Goal: Transaction & Acquisition: Purchase product/service

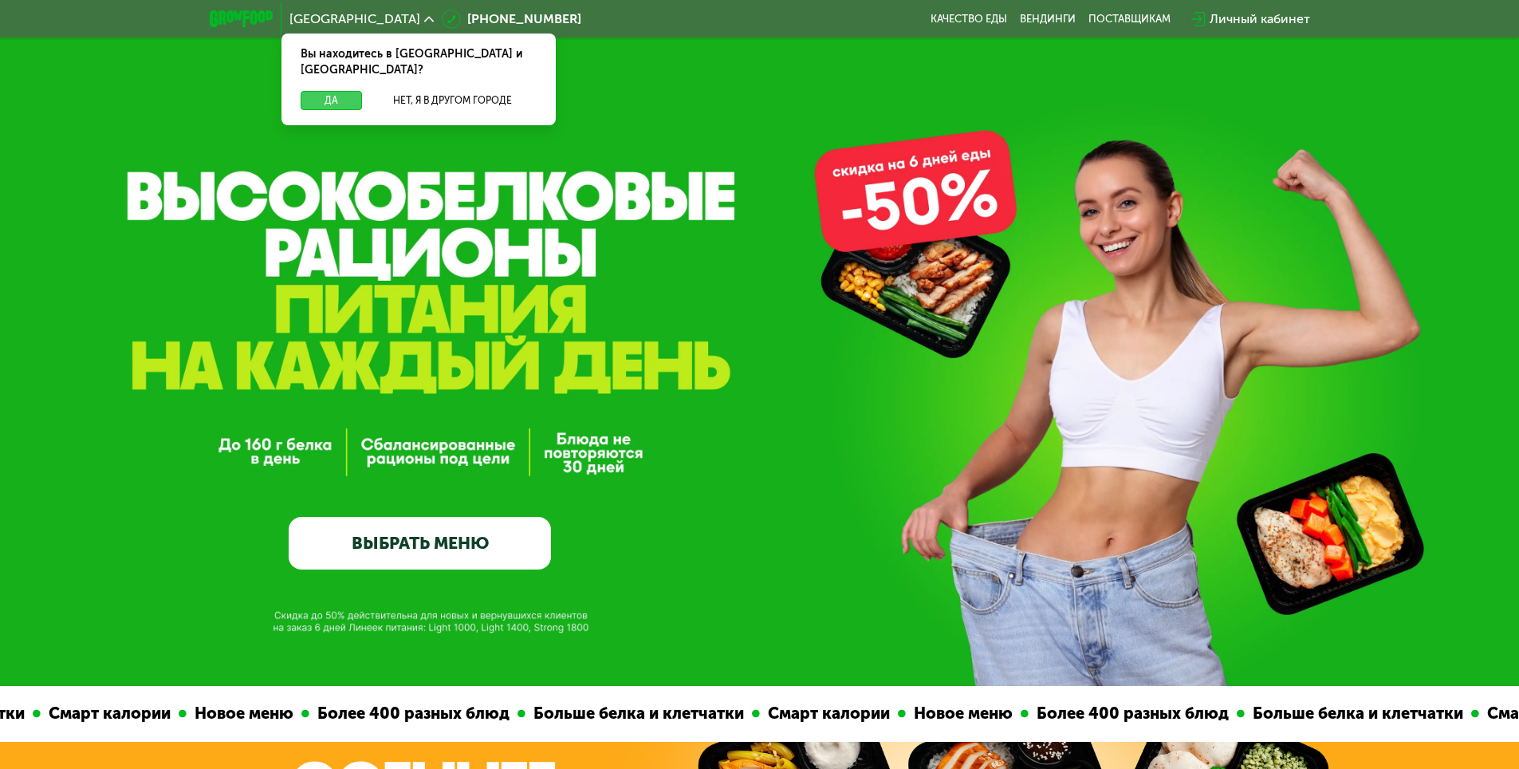
click at [332, 91] on button "Да" at bounding box center [331, 100] width 61 height 19
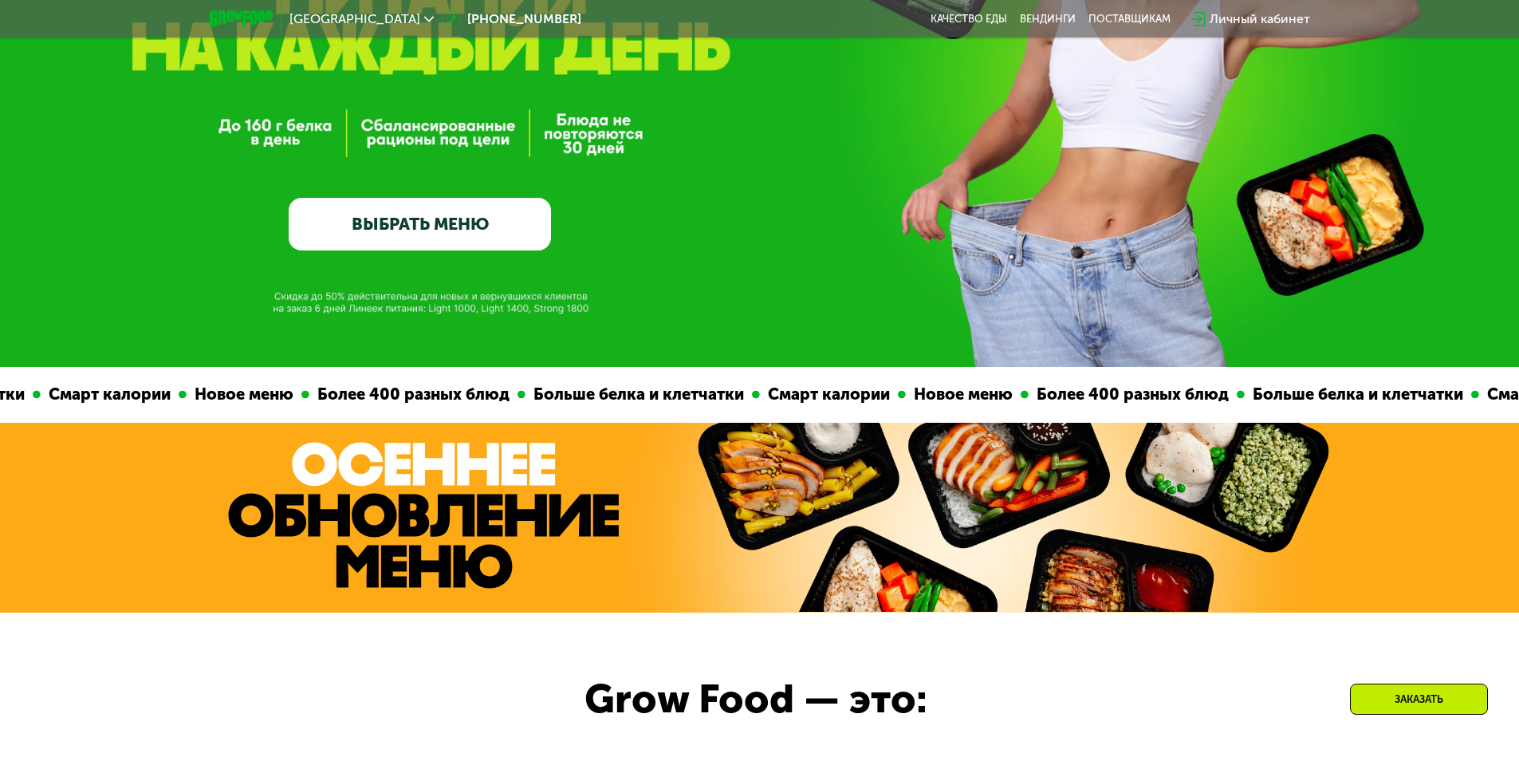
click at [399, 243] on link "ВЫБРАТЬ МЕНЮ" at bounding box center [420, 224] width 262 height 53
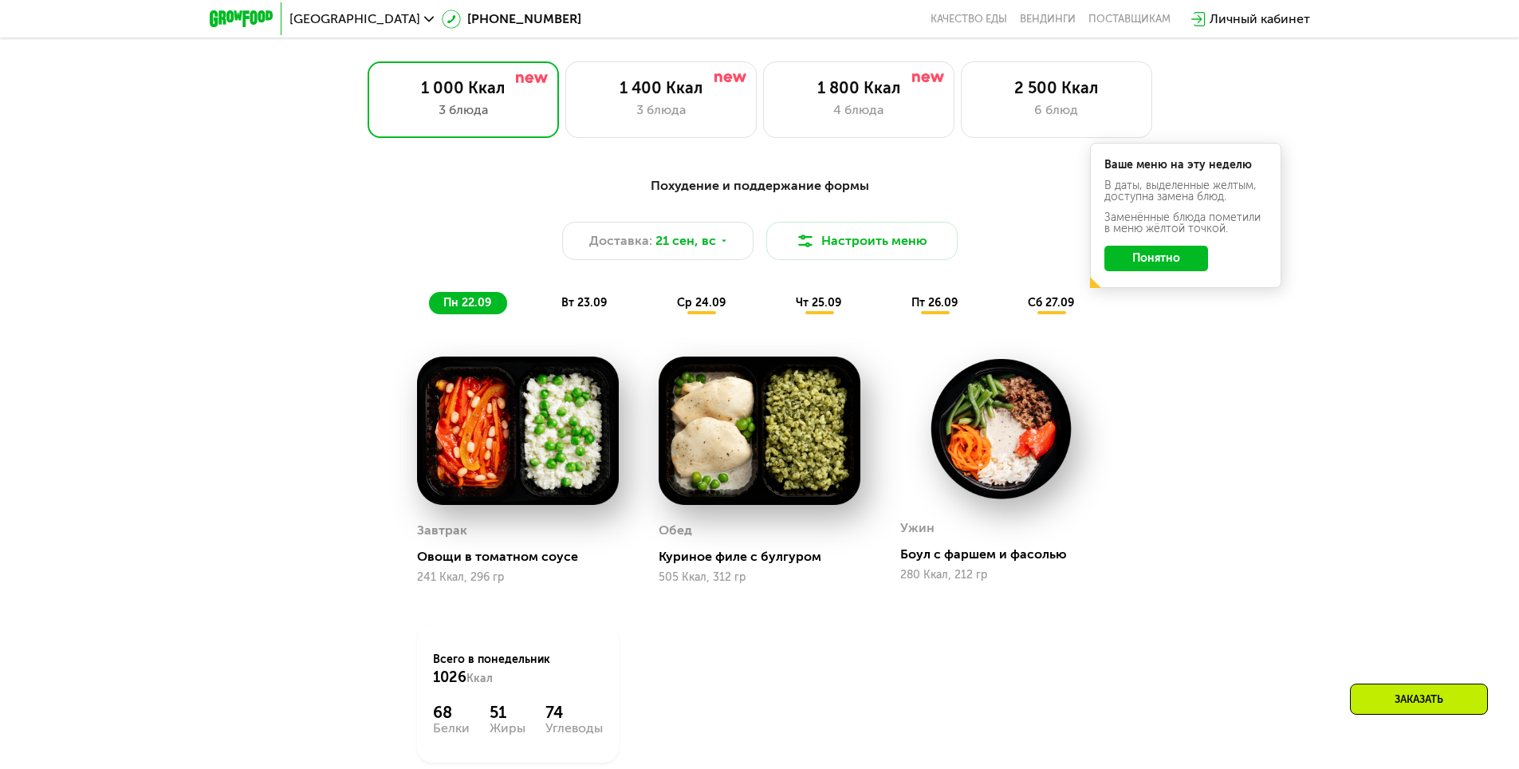
scroll to position [1322, 0]
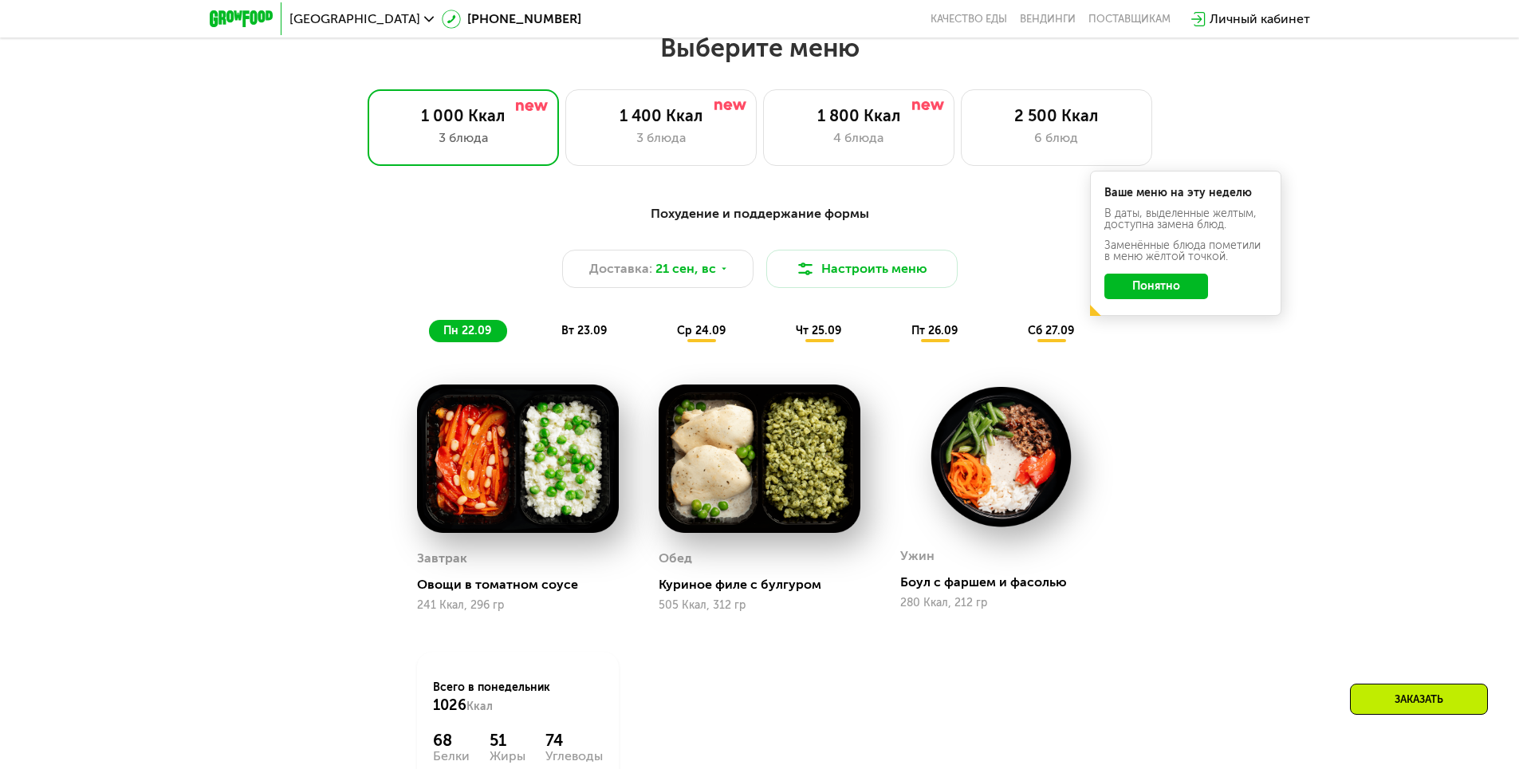
click at [1157, 290] on button "Понятно" at bounding box center [1156, 286] width 104 height 26
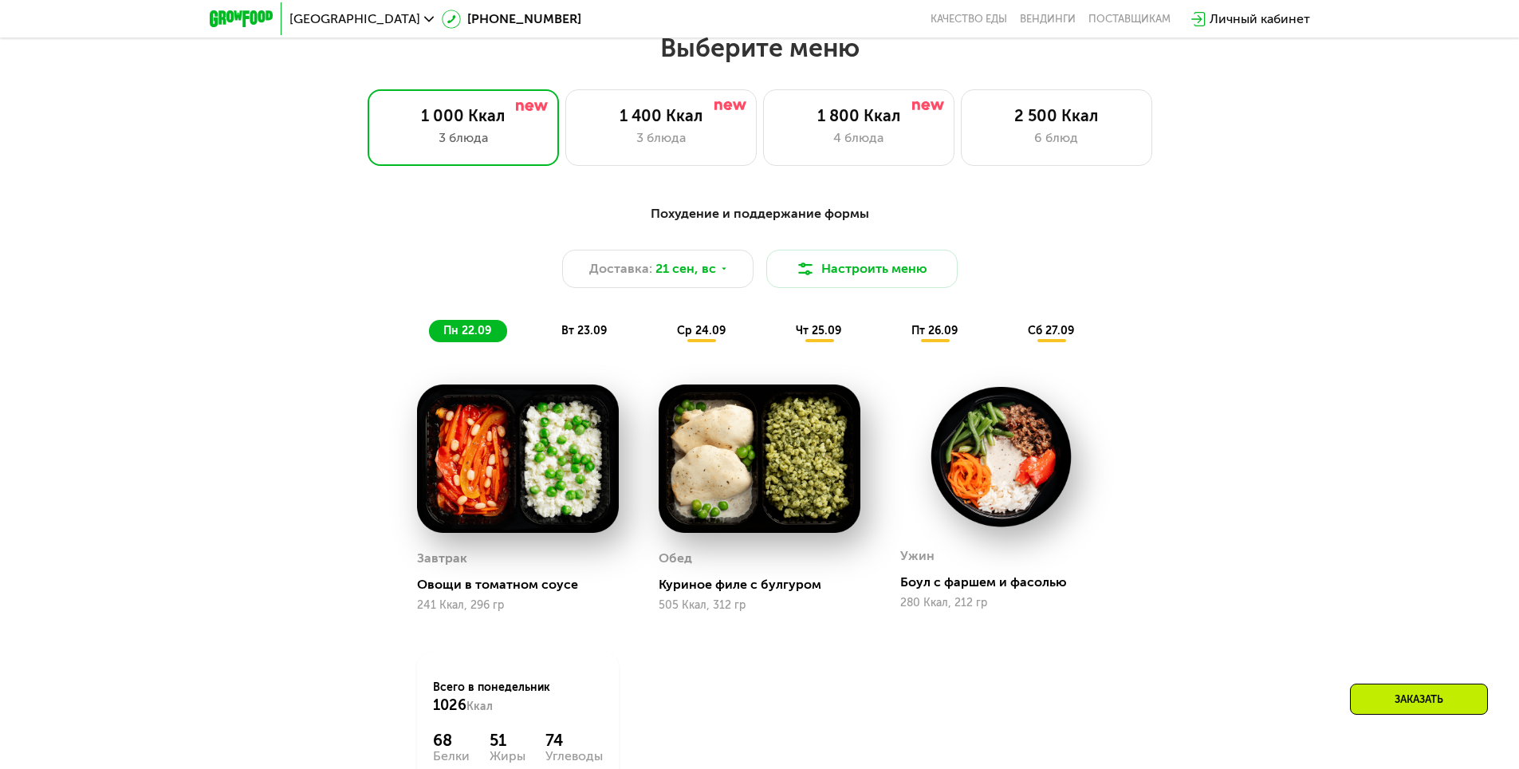
click at [599, 342] on div "вт 23.09" at bounding box center [585, 331] width 76 height 22
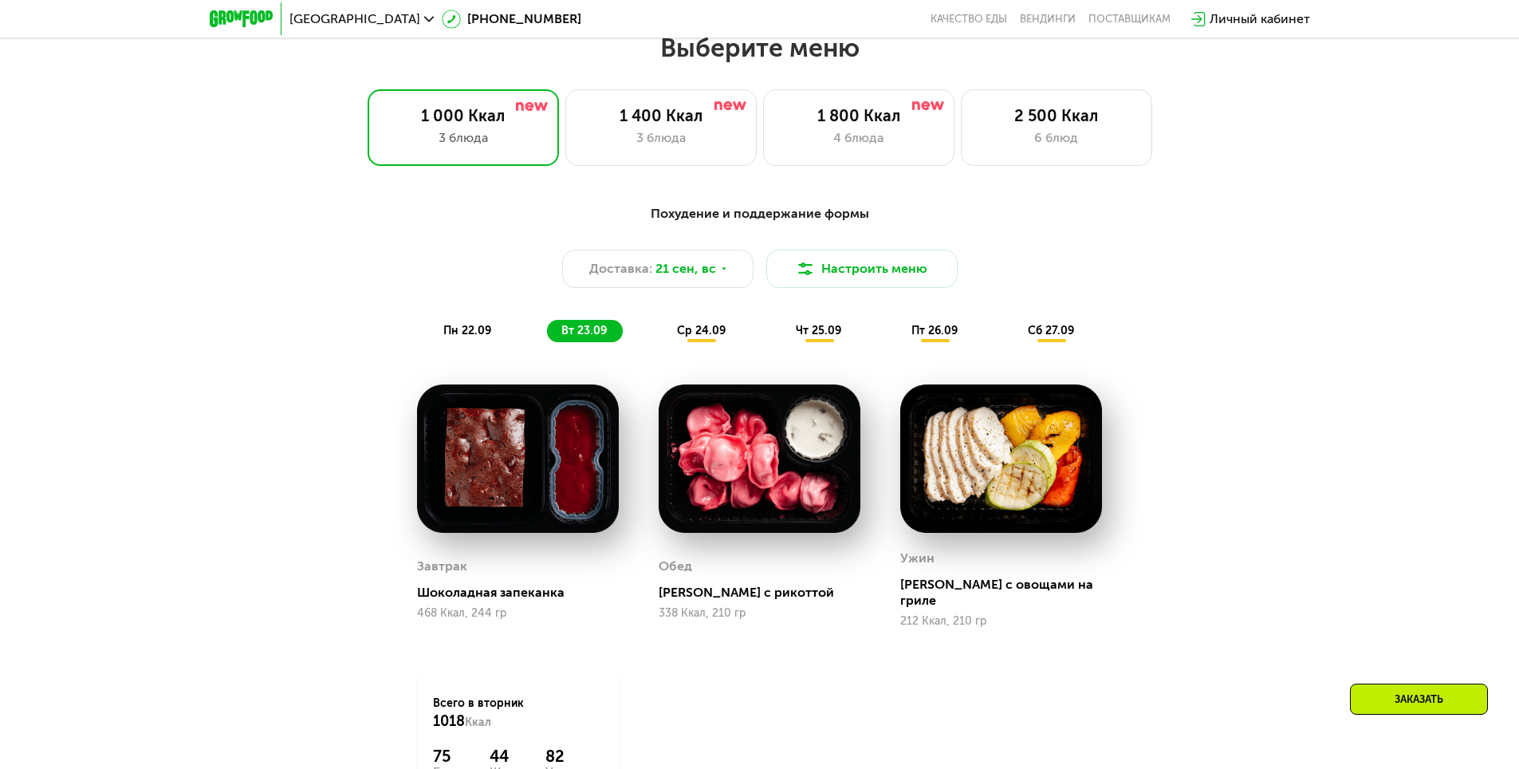
click at [702, 337] on span "ср 24.09" at bounding box center [701, 331] width 49 height 14
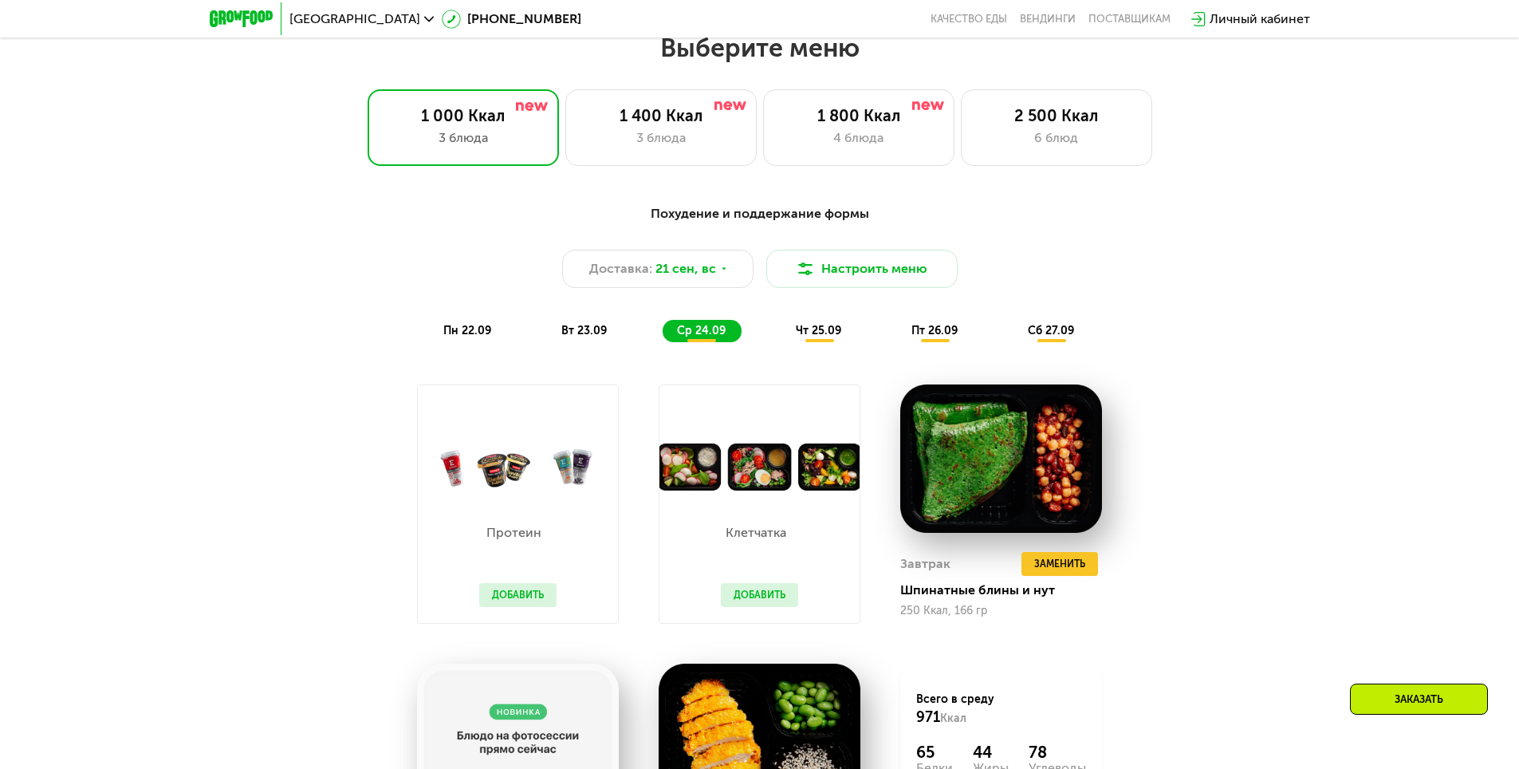
click at [831, 336] on span "чт 25.09" at bounding box center [818, 331] width 45 height 14
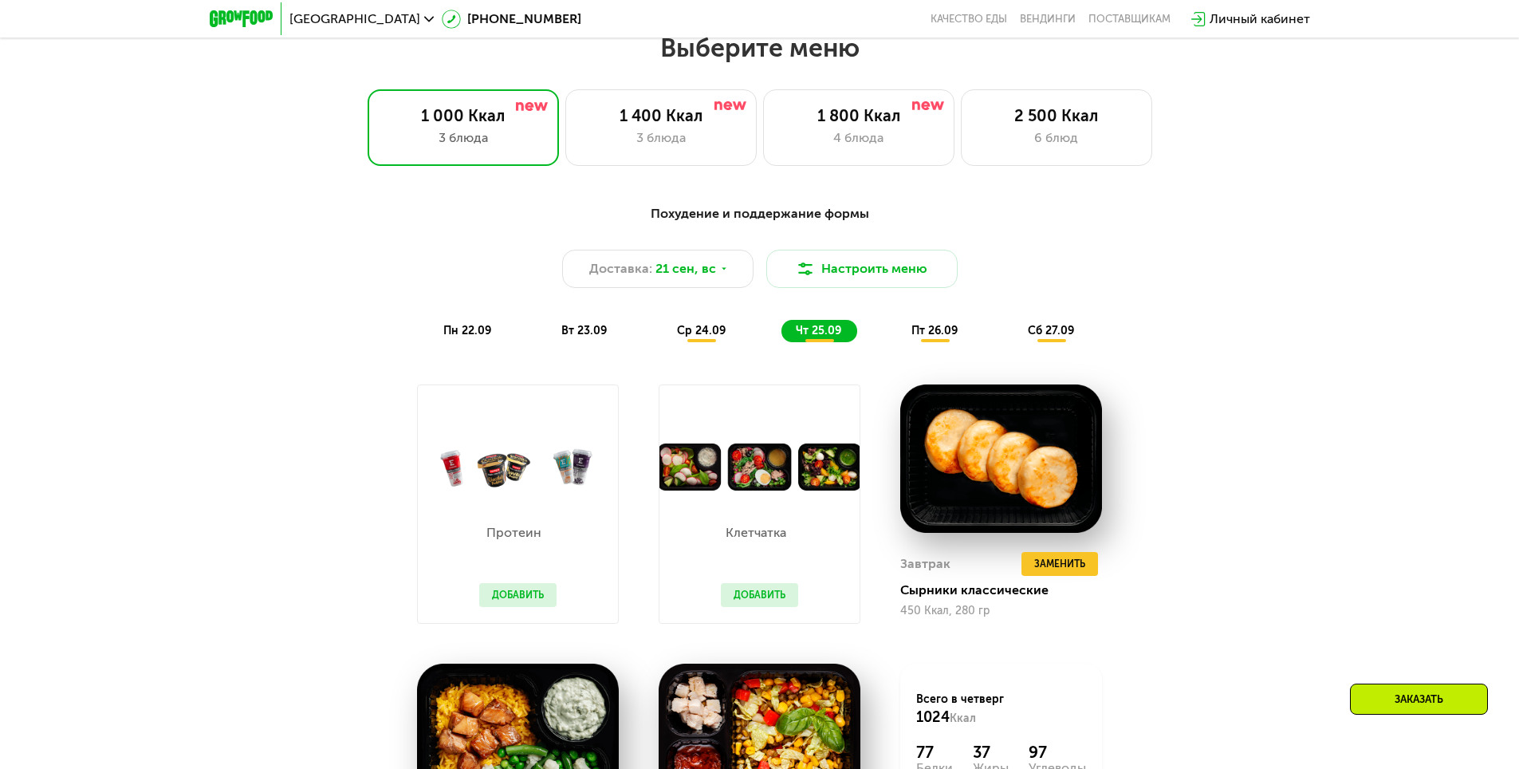
click at [922, 331] on span "пт 26.09" at bounding box center [934, 331] width 46 height 14
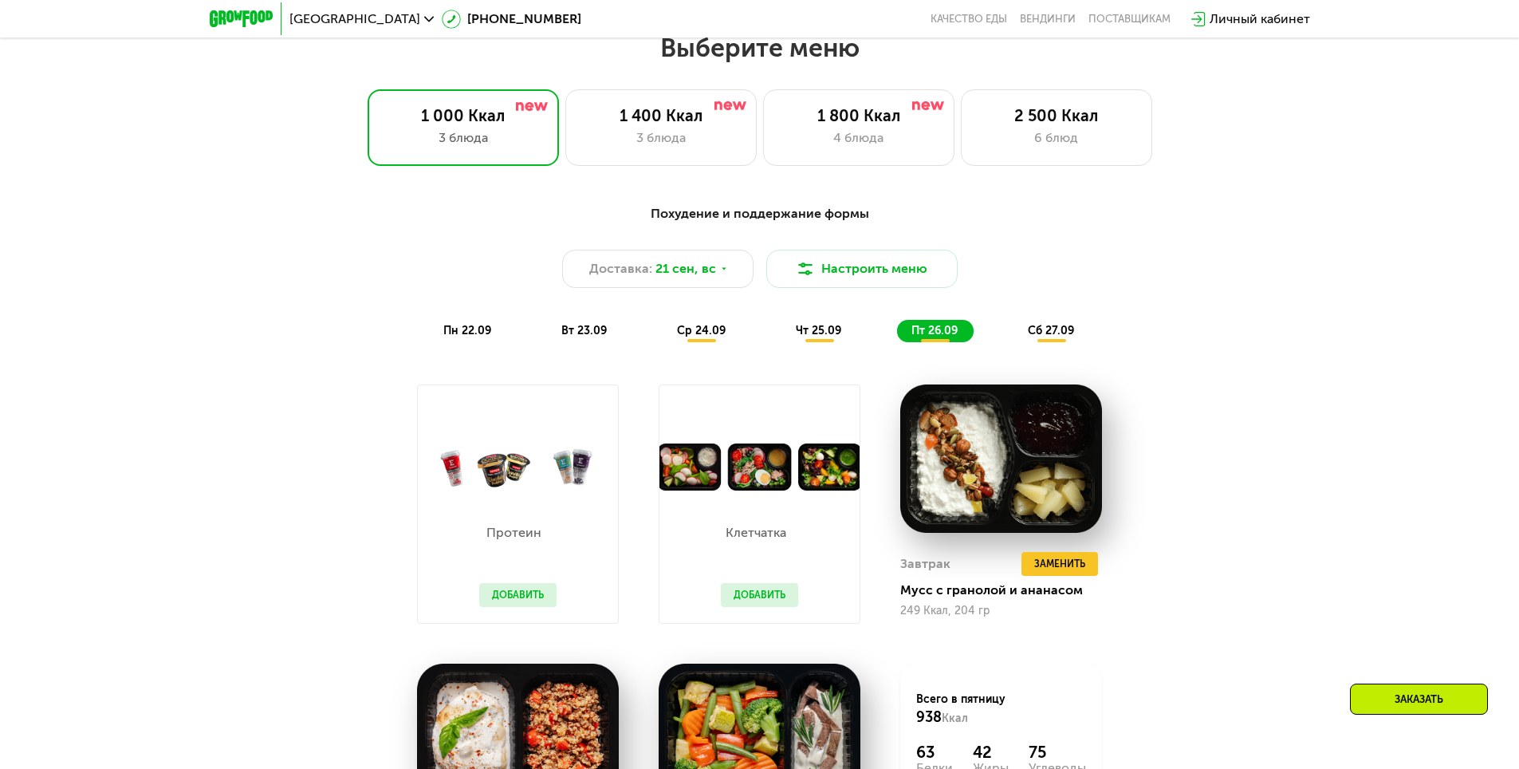
click at [1052, 326] on div "сб 27.09" at bounding box center [1051, 331] width 77 height 22
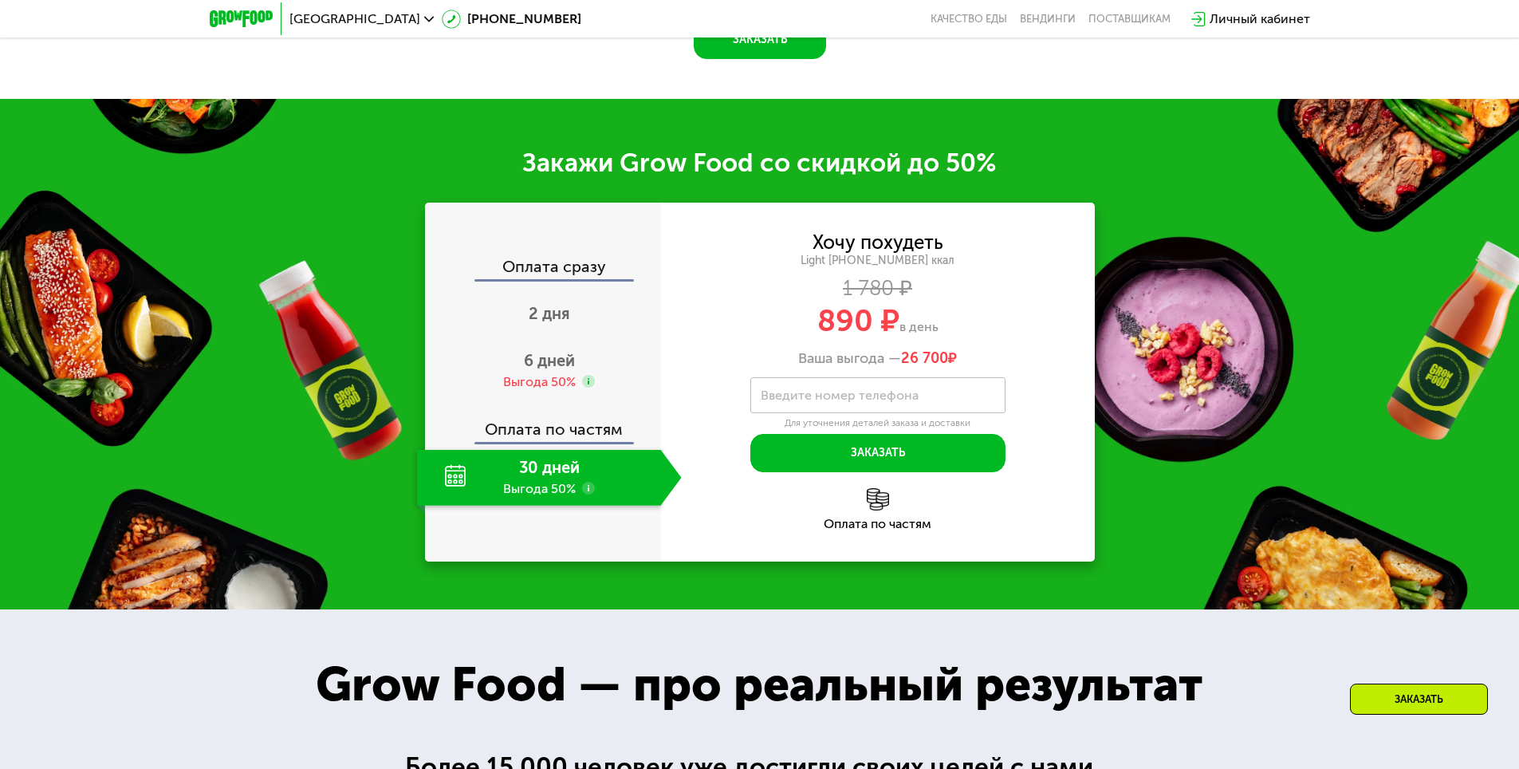
scroll to position [2199, 0]
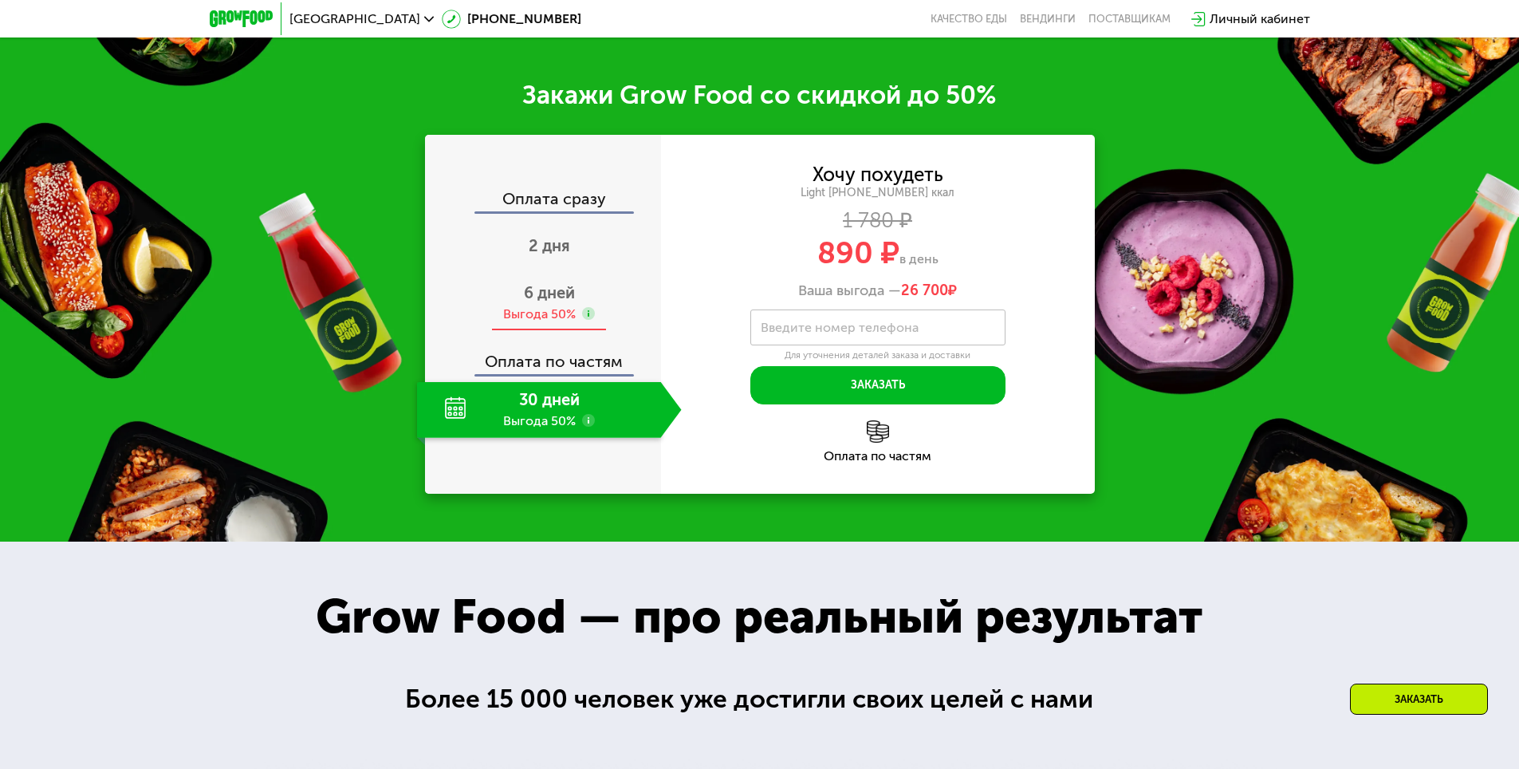
click at [588, 320] on use at bounding box center [588, 313] width 13 height 13
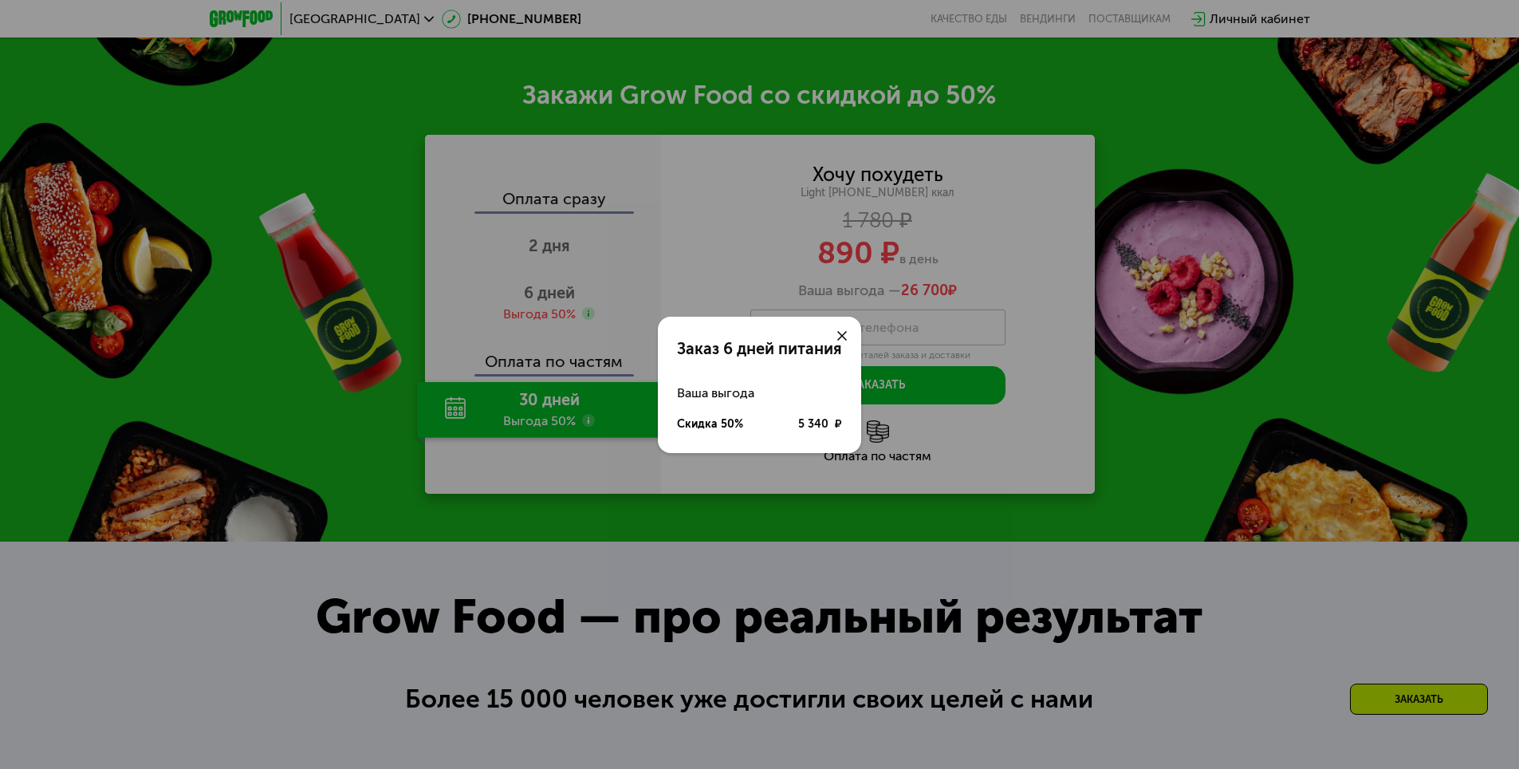
click at [840, 332] on icon at bounding box center [842, 336] width 10 height 10
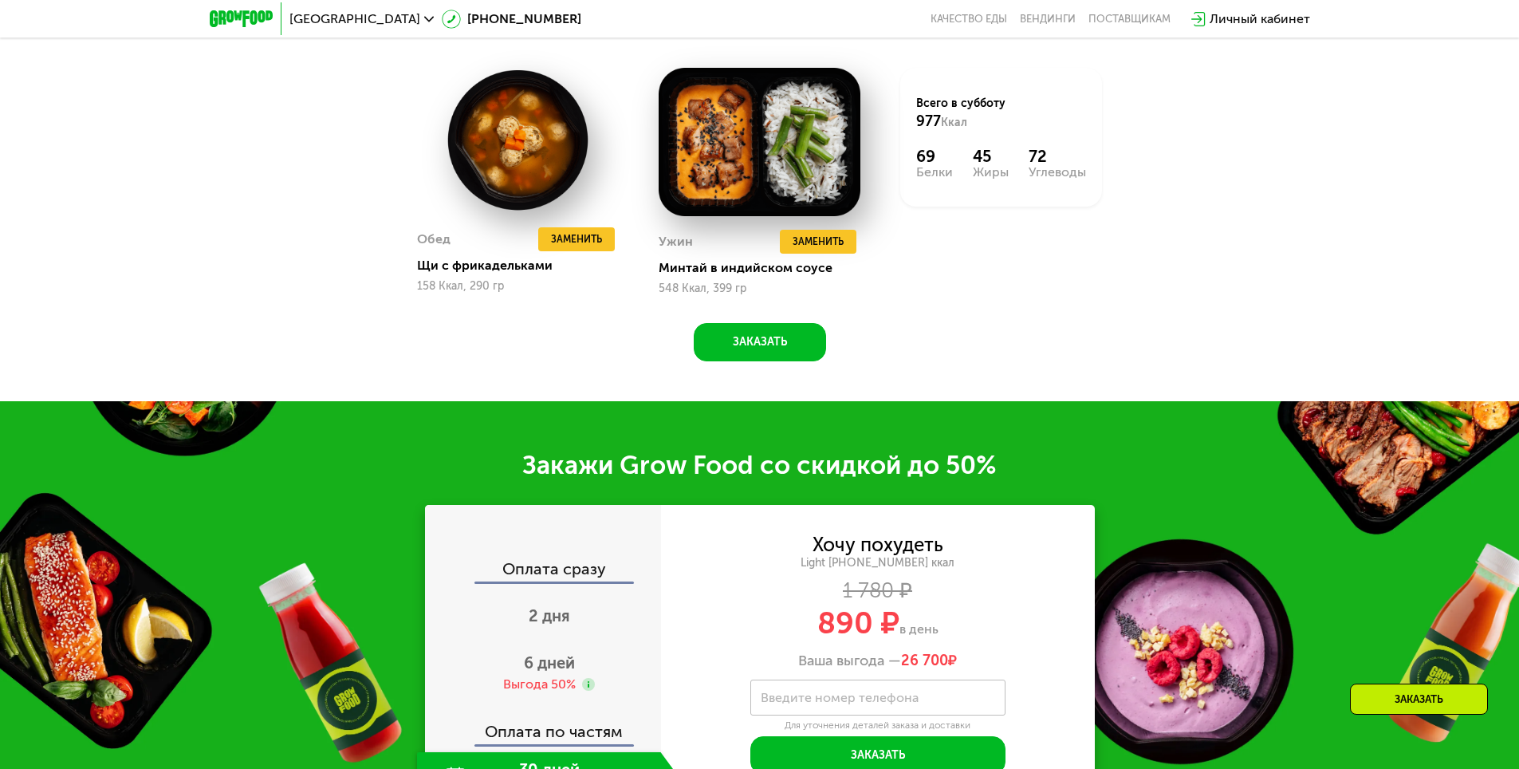
scroll to position [1880, 0]
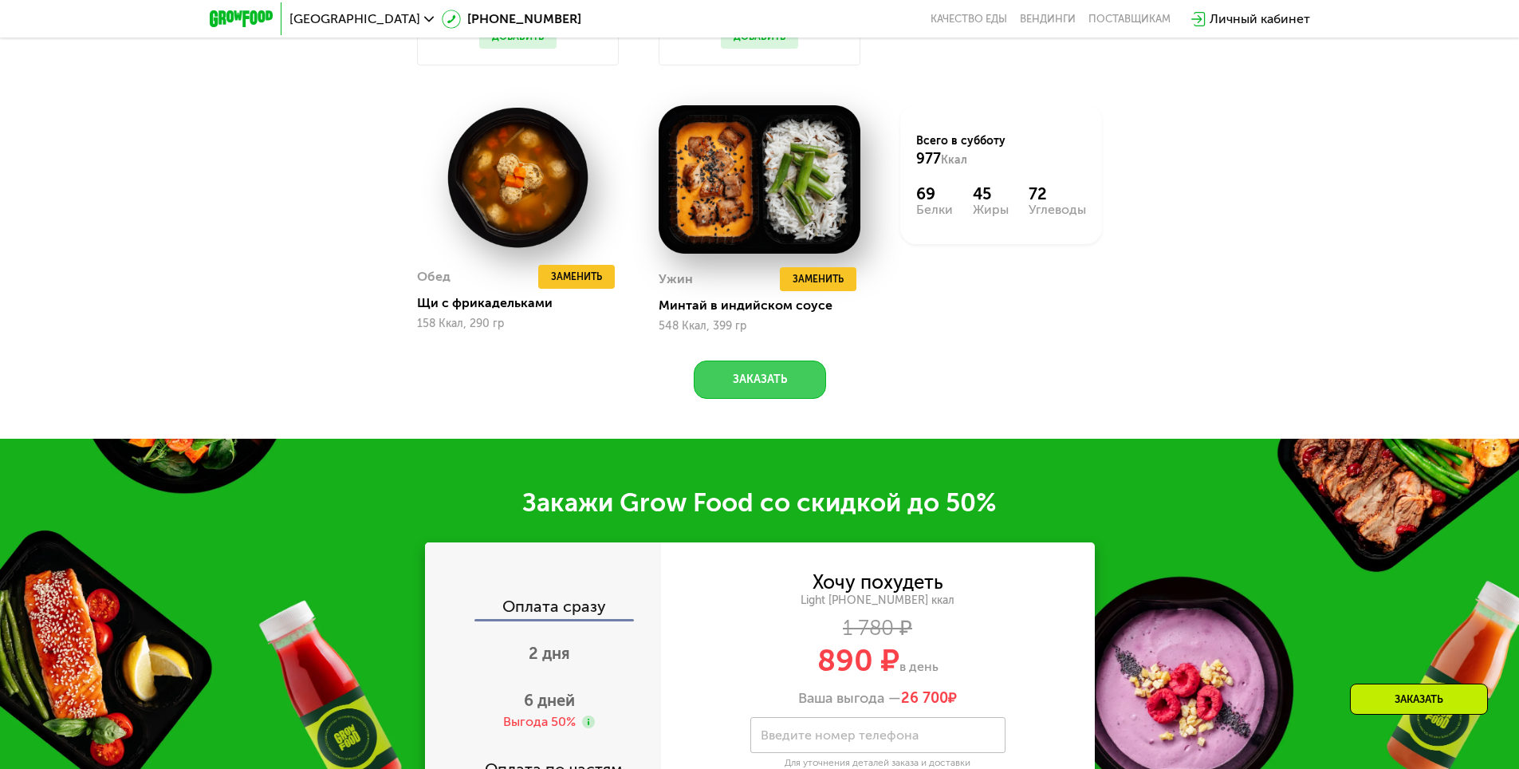
click at [800, 383] on button "Заказать" at bounding box center [760, 379] width 132 height 38
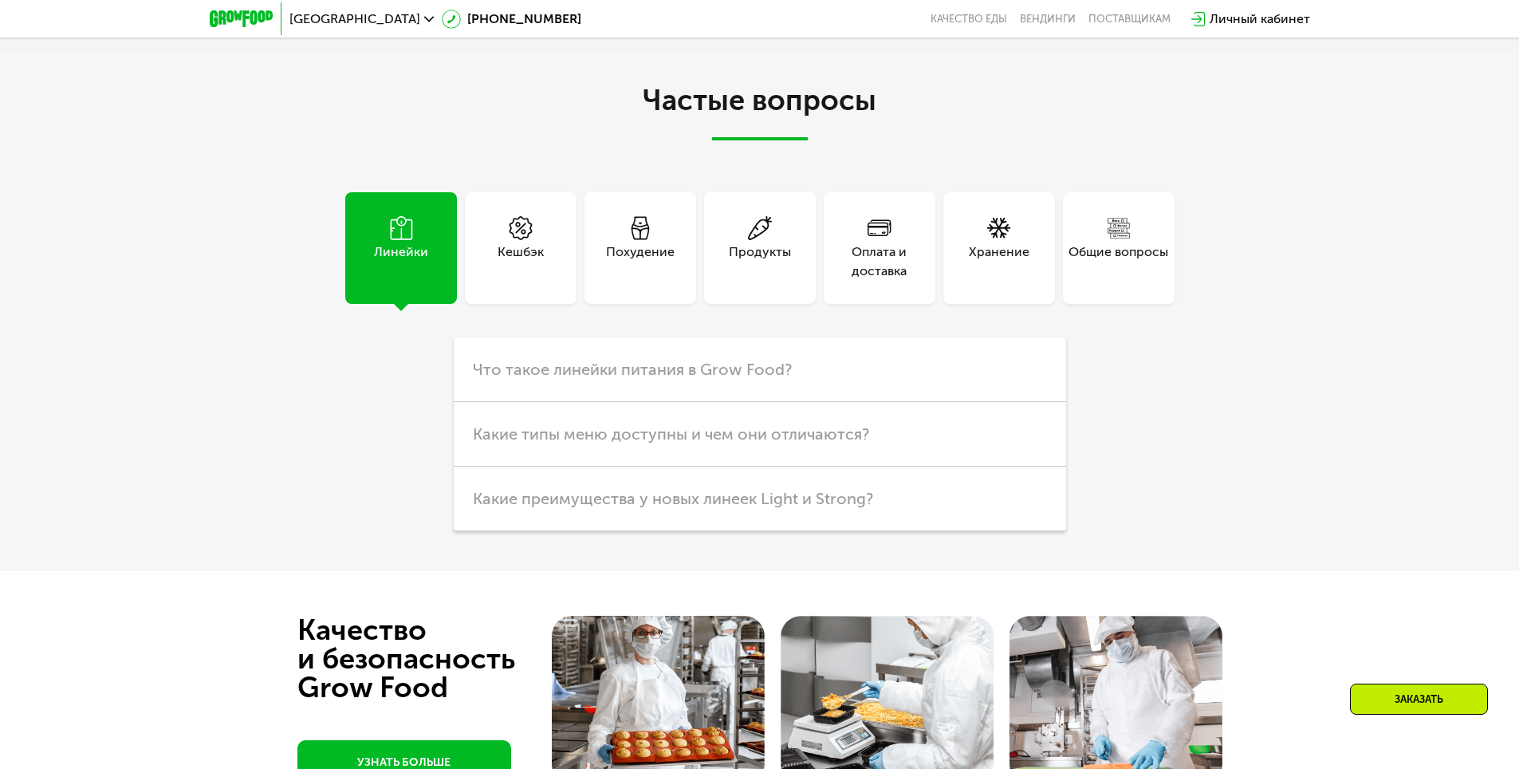
scroll to position [4715, 0]
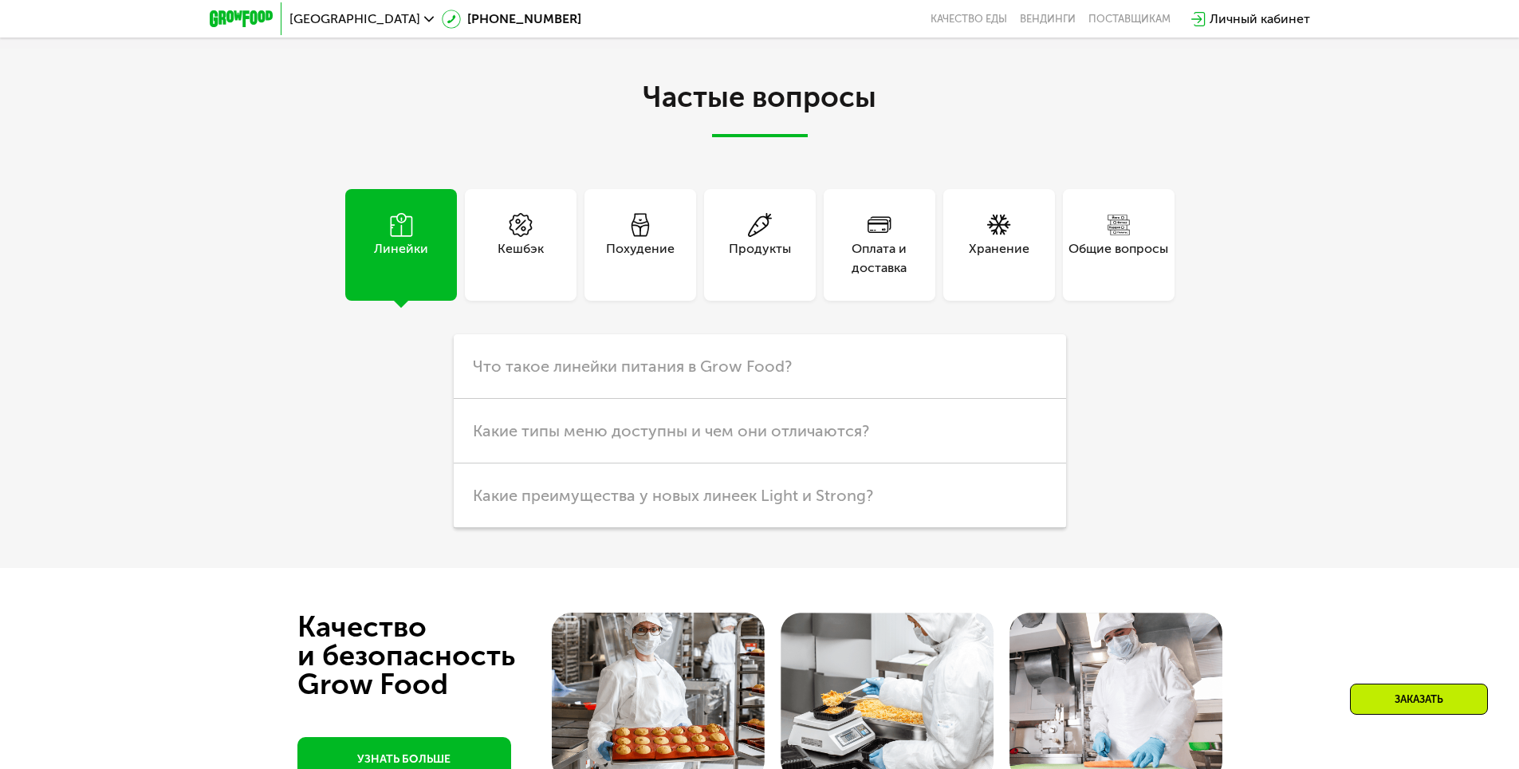
click at [631, 258] on div "Похудение" at bounding box center [640, 258] width 69 height 38
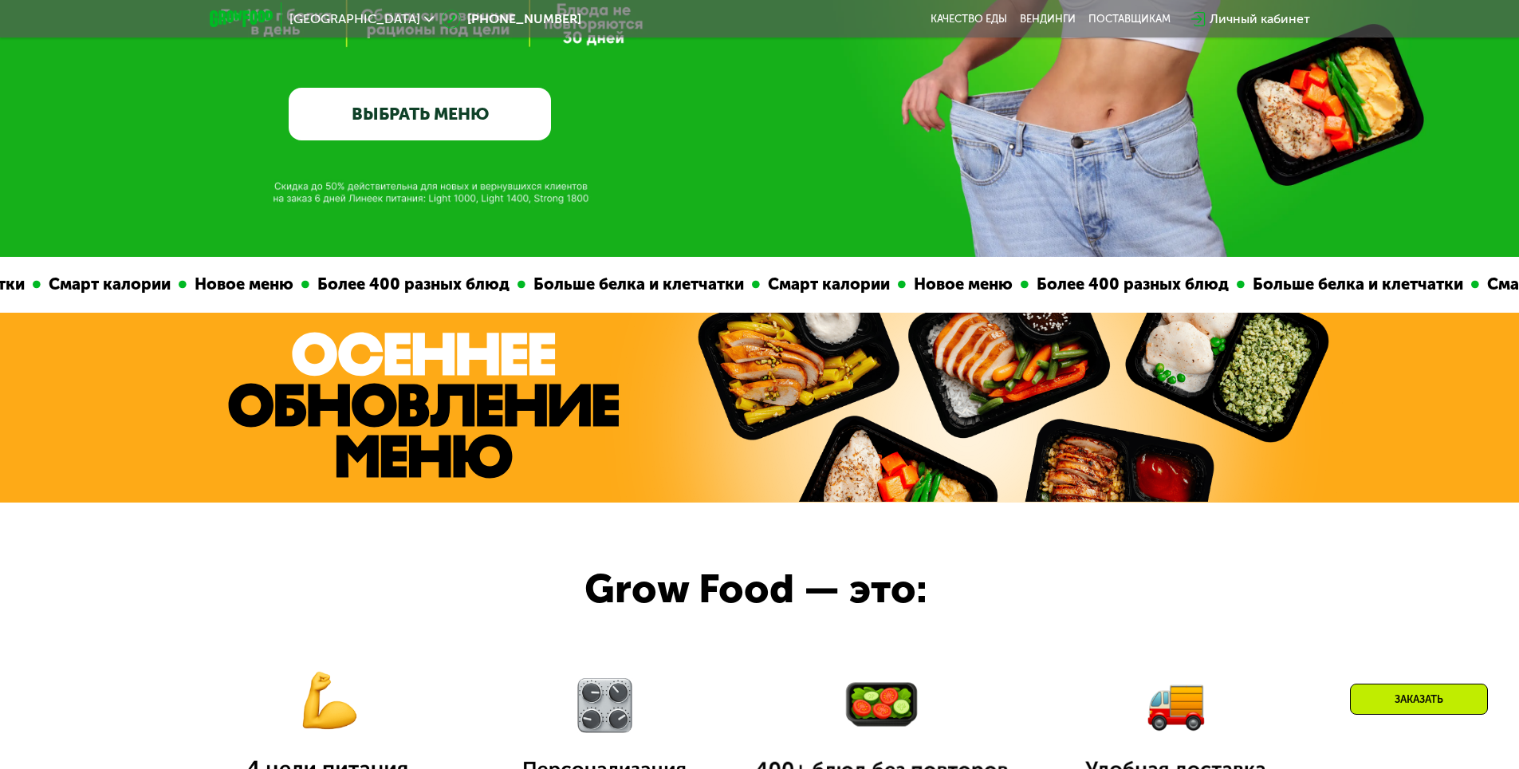
scroll to position [387, 0]
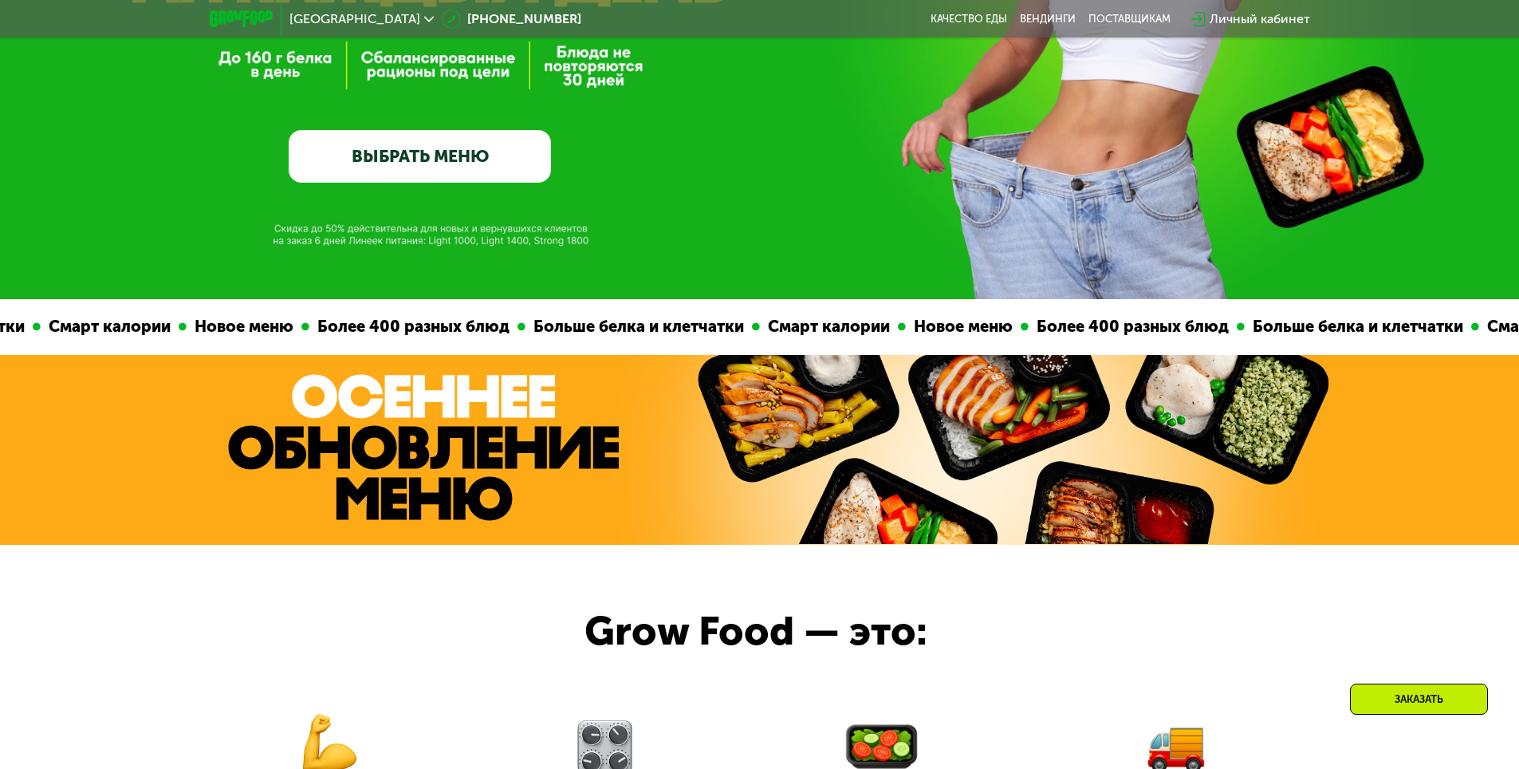
click at [1273, 24] on div "Личный кабинет" at bounding box center [1259, 19] width 100 height 19
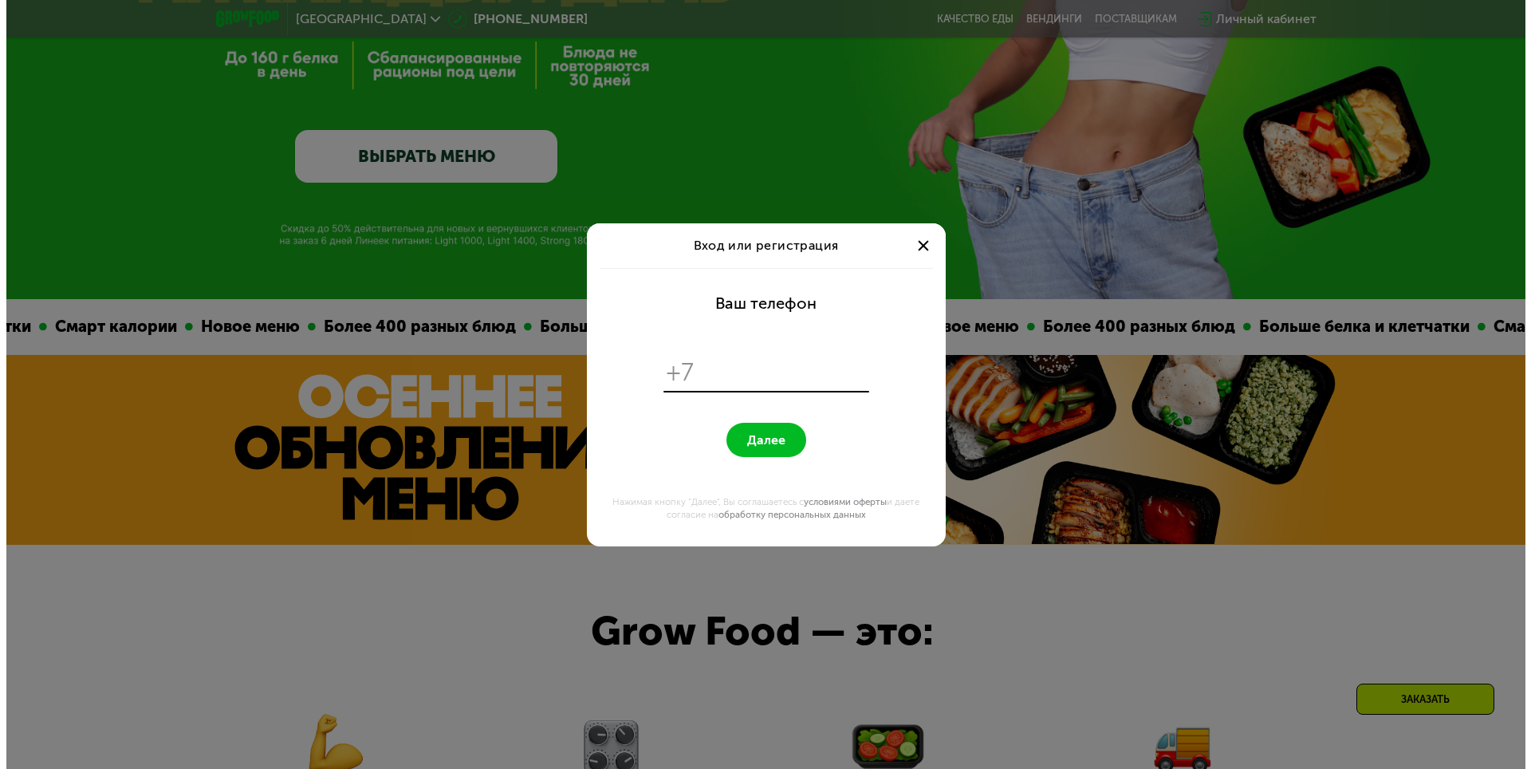
scroll to position [0, 0]
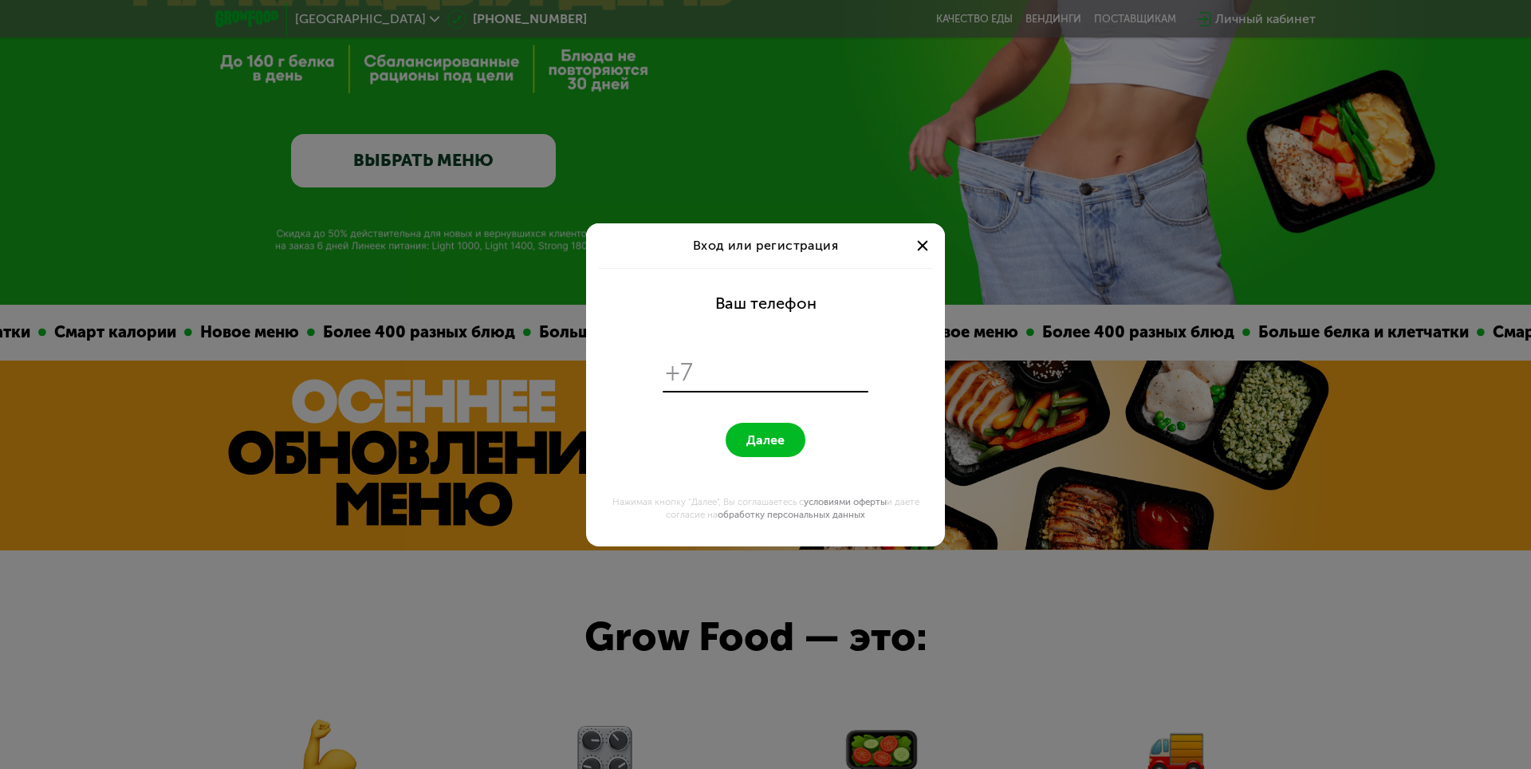
type input "*"
type input "**********"
click at [741, 434] on button "Далее" at bounding box center [765, 440] width 80 height 34
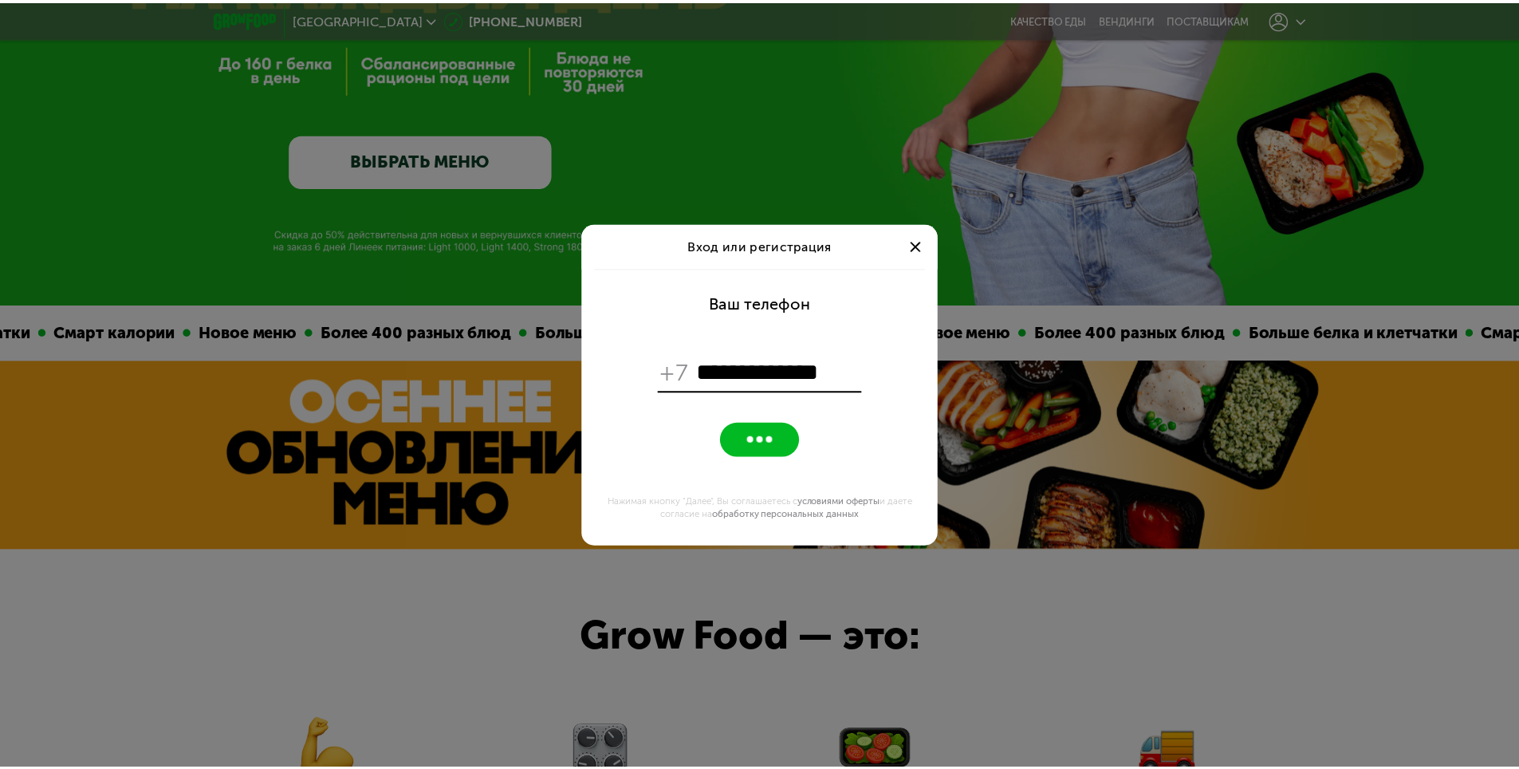
scroll to position [387, 0]
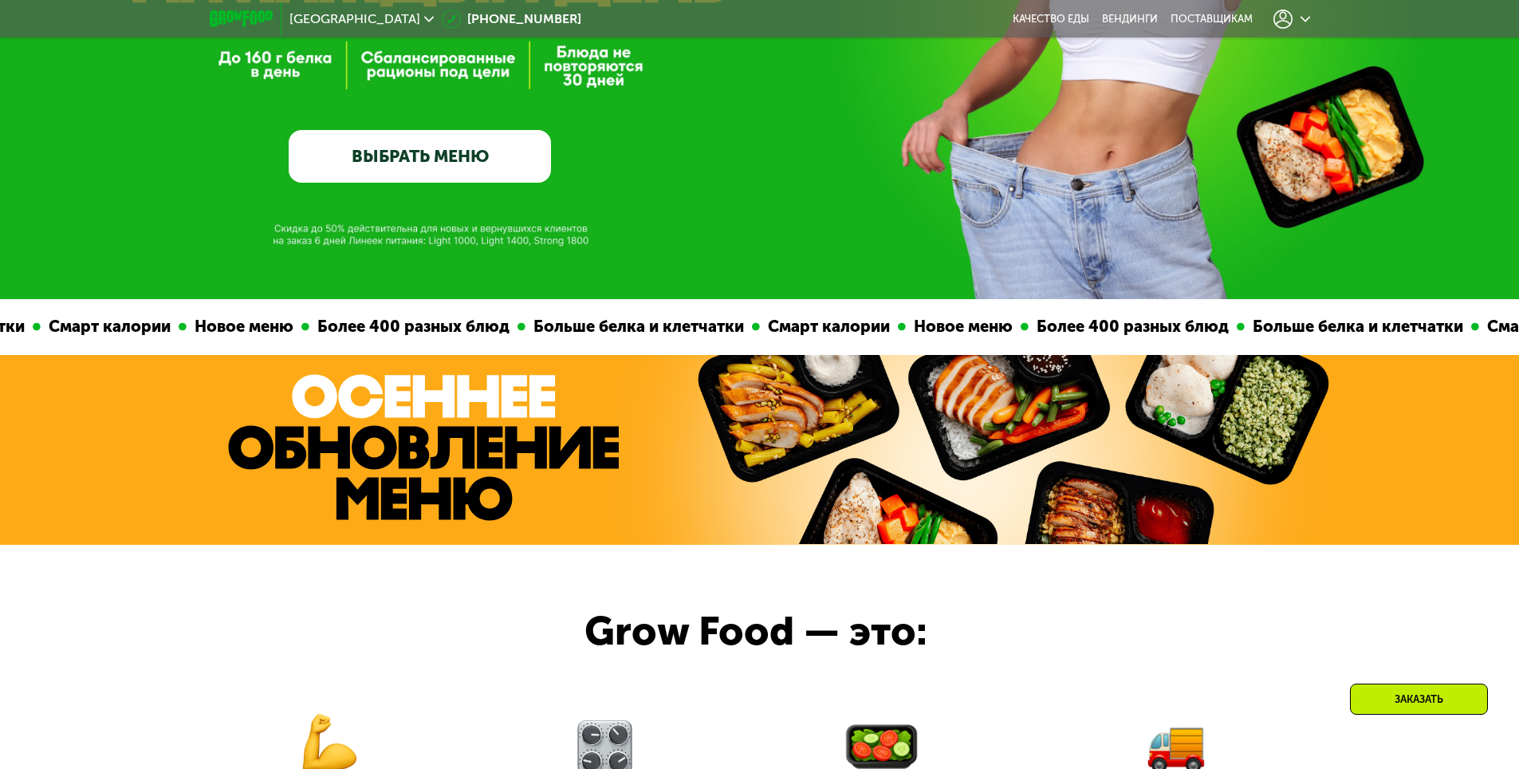
click at [1299, 10] on div at bounding box center [1291, 19] width 37 height 19
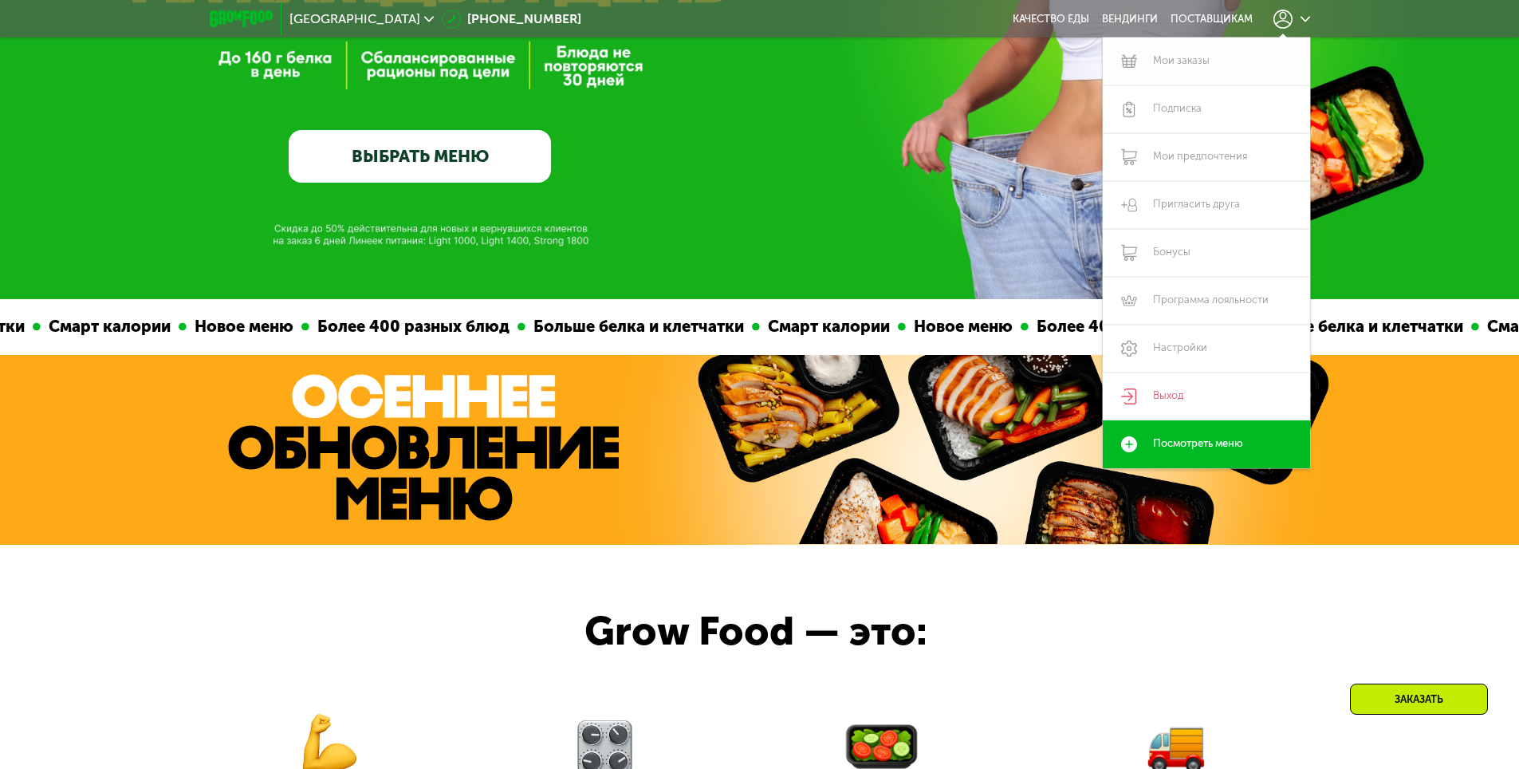
click at [1169, 61] on link "Мои заказы" at bounding box center [1206, 61] width 207 height 48
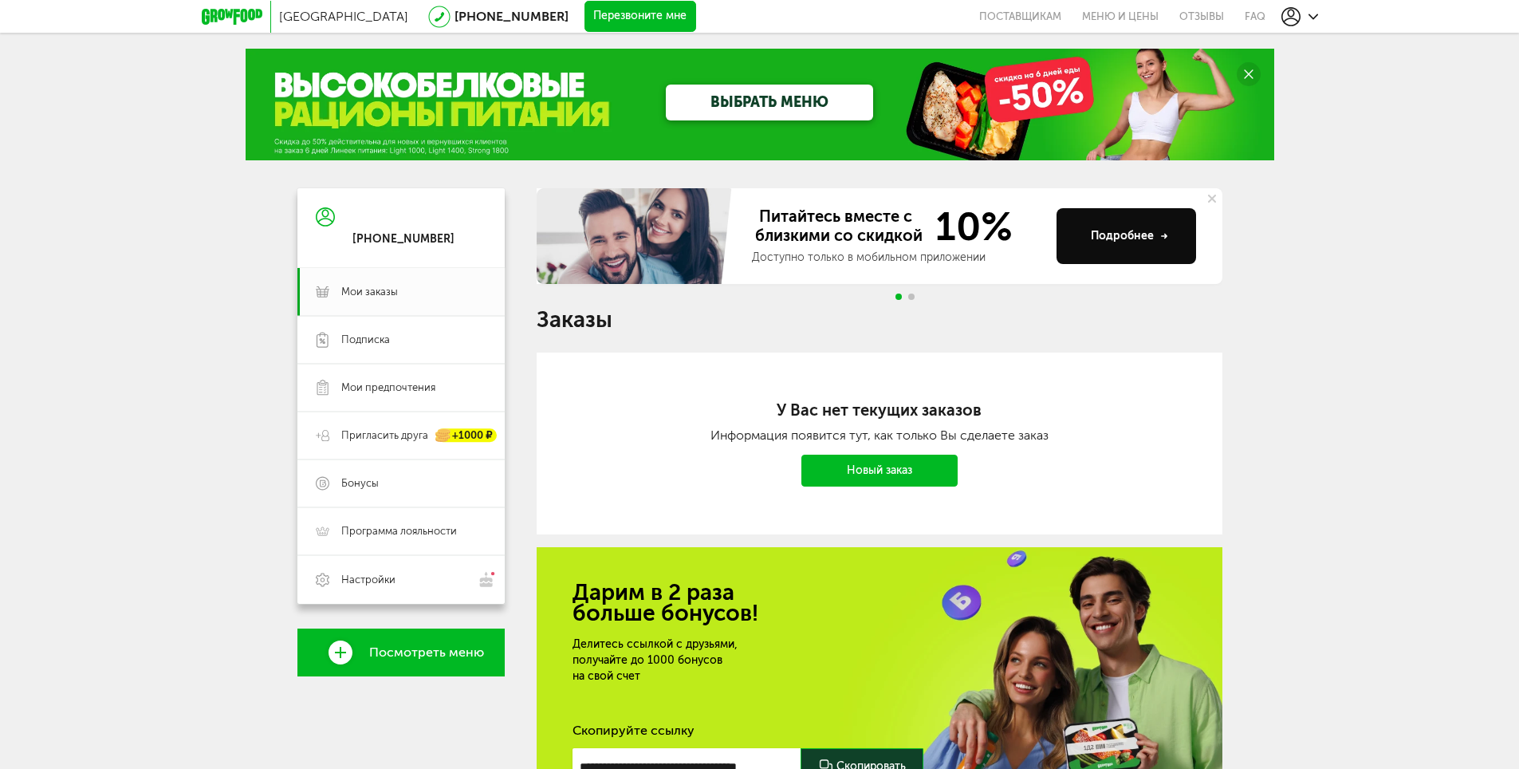
click at [235, 19] on icon at bounding box center [232, 17] width 61 height 16
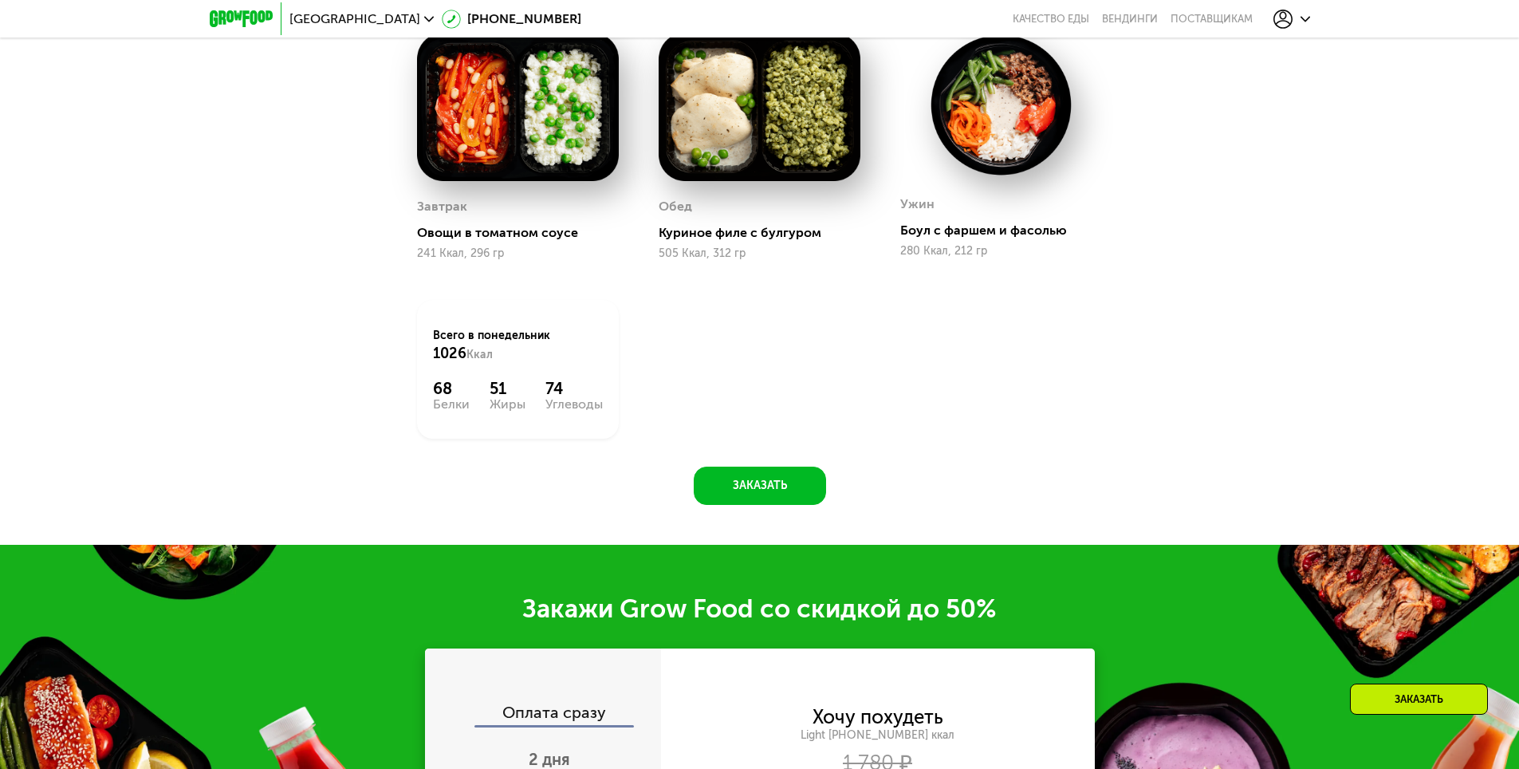
scroll to position [1674, 0]
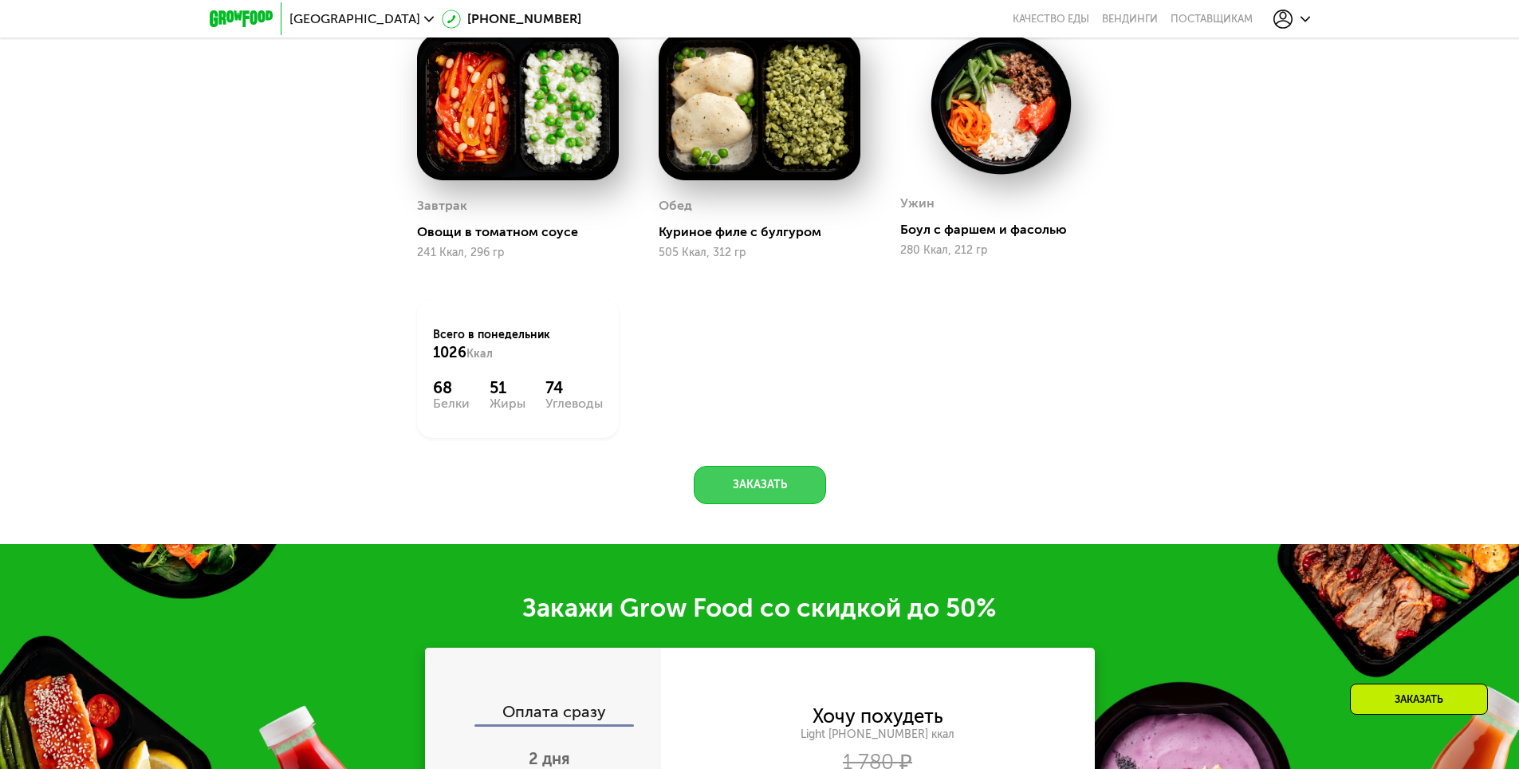
click at [783, 495] on button "Заказать" at bounding box center [760, 485] width 132 height 38
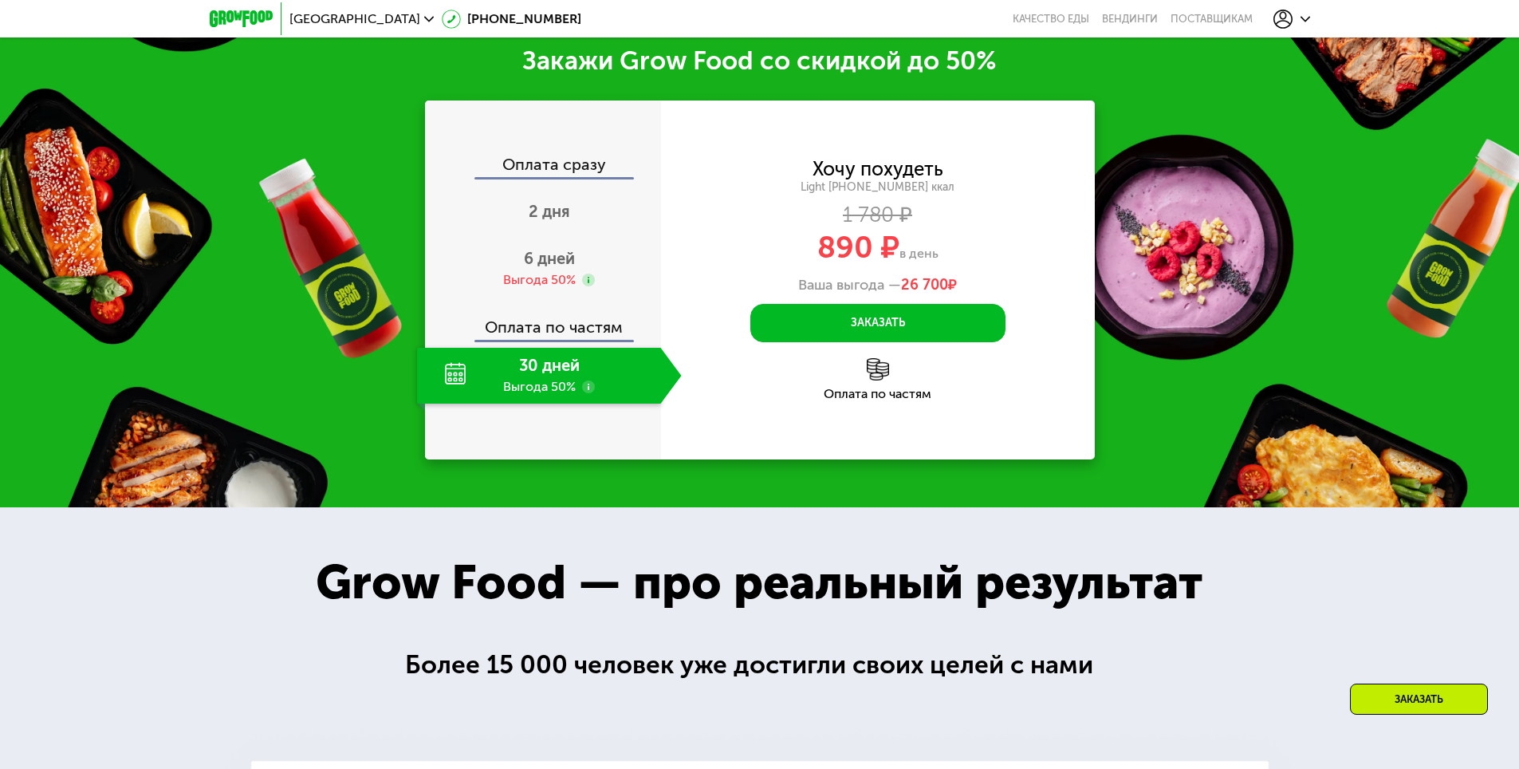
scroll to position [2223, 0]
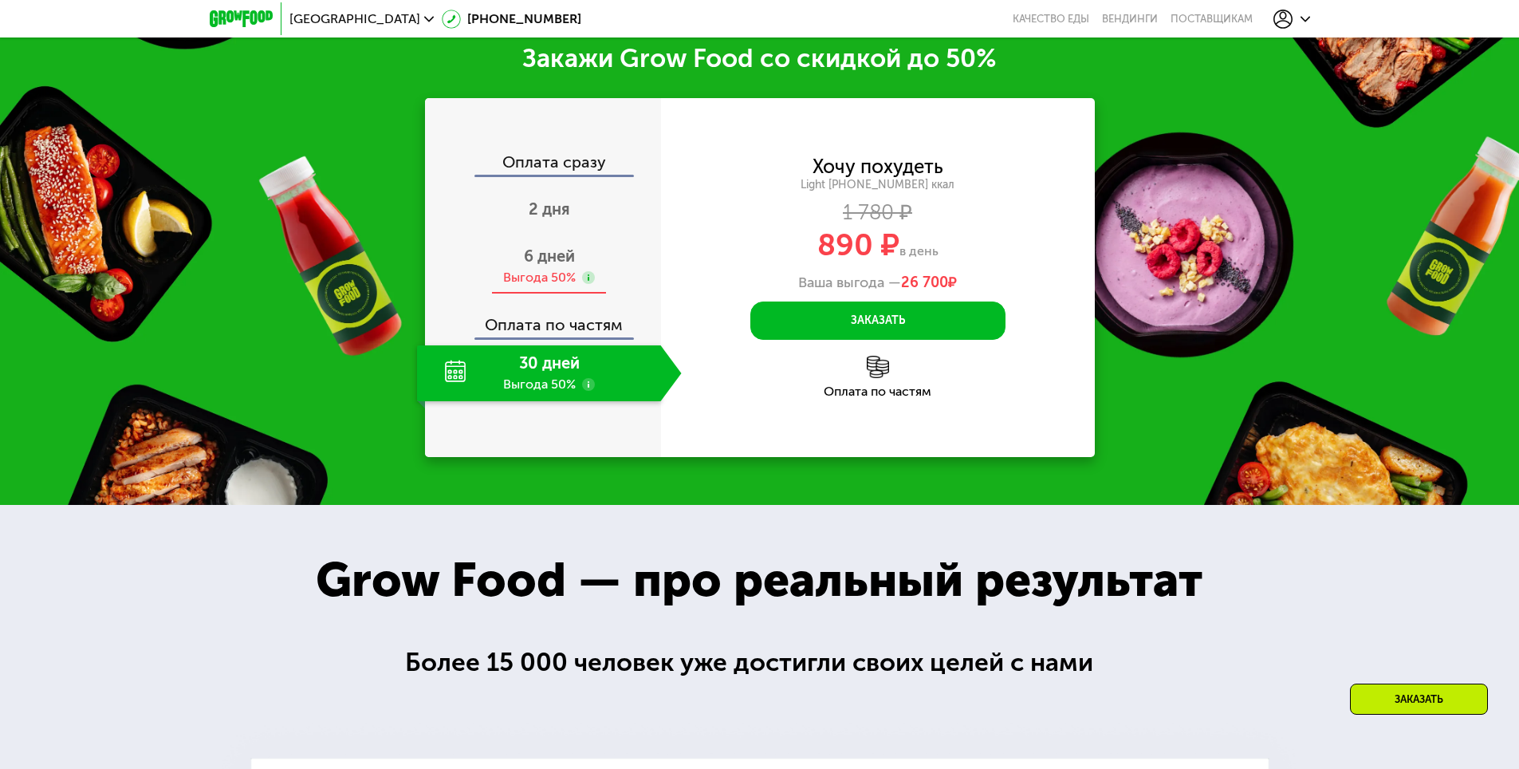
click at [548, 265] on span "6 дней" at bounding box center [549, 255] width 51 height 19
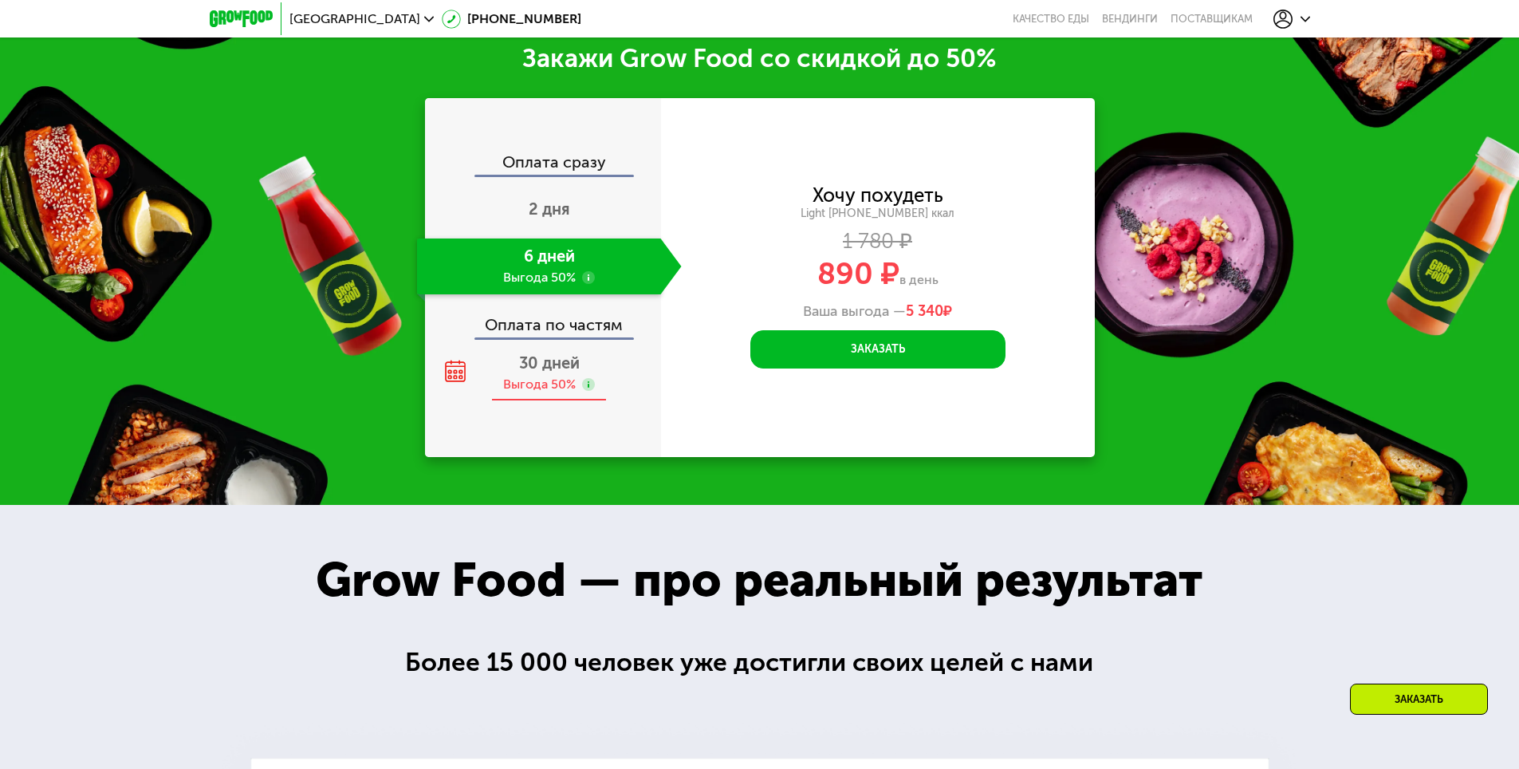
click at [534, 365] on span "30 дней" at bounding box center [549, 362] width 61 height 19
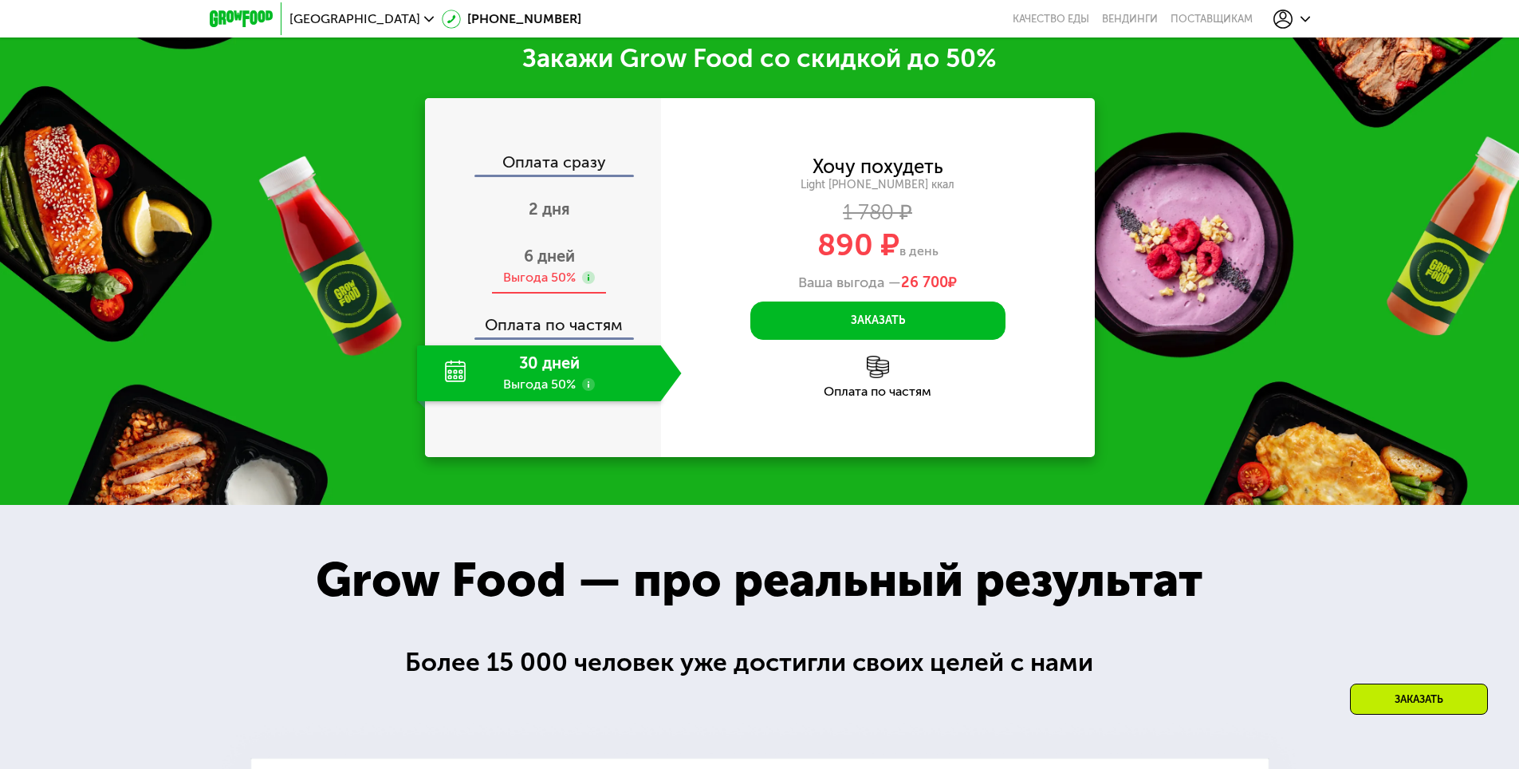
click at [541, 265] on span "6 дней" at bounding box center [549, 255] width 51 height 19
